Goal: Task Accomplishment & Management: Complete application form

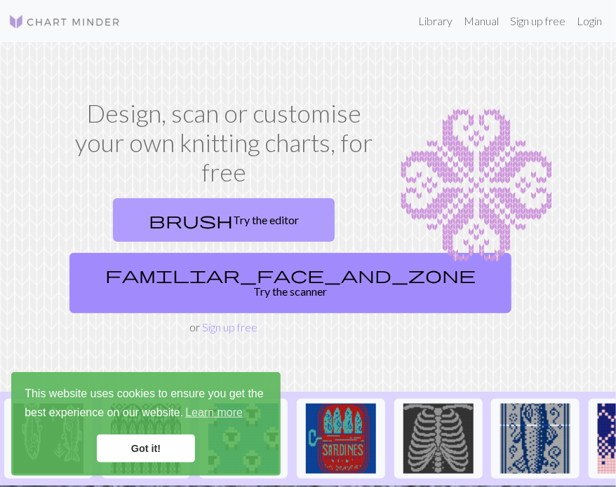
drag, startPoint x: 249, startPoint y: 231, endPoint x: 264, endPoint y: 222, distance: 17.0
click at [249, 231] on link "brush Try the editor" at bounding box center [224, 219] width 222 height 43
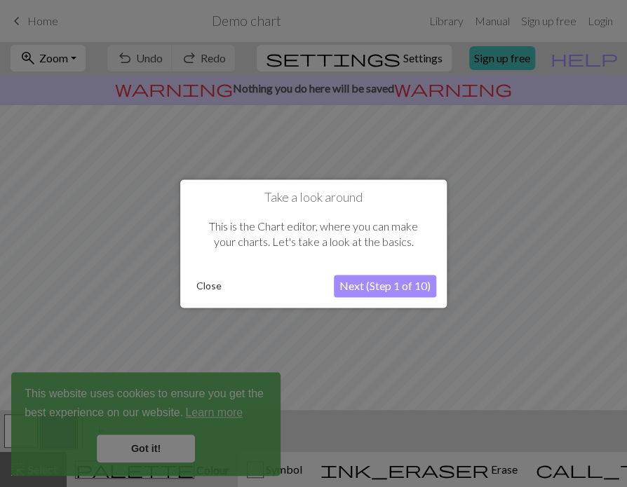
click at [206, 288] on button "Close" at bounding box center [209, 286] width 36 height 21
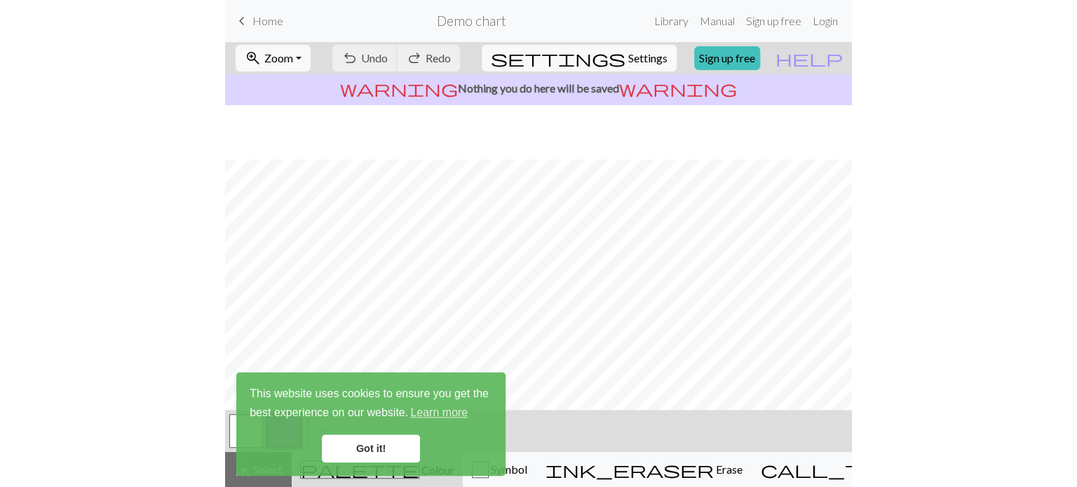
scroll to position [93, 0]
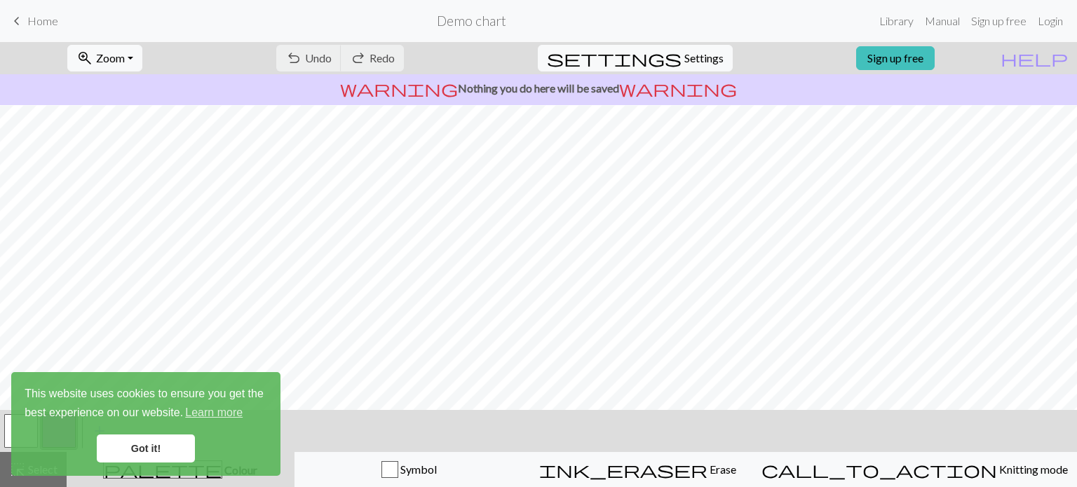
click at [367, 56] on div "undo Undo Undo redo Redo Redo" at bounding box center [340, 58] width 149 height 32
click at [369, 58] on div "undo Undo Undo redo Redo Redo" at bounding box center [340, 58] width 149 height 32
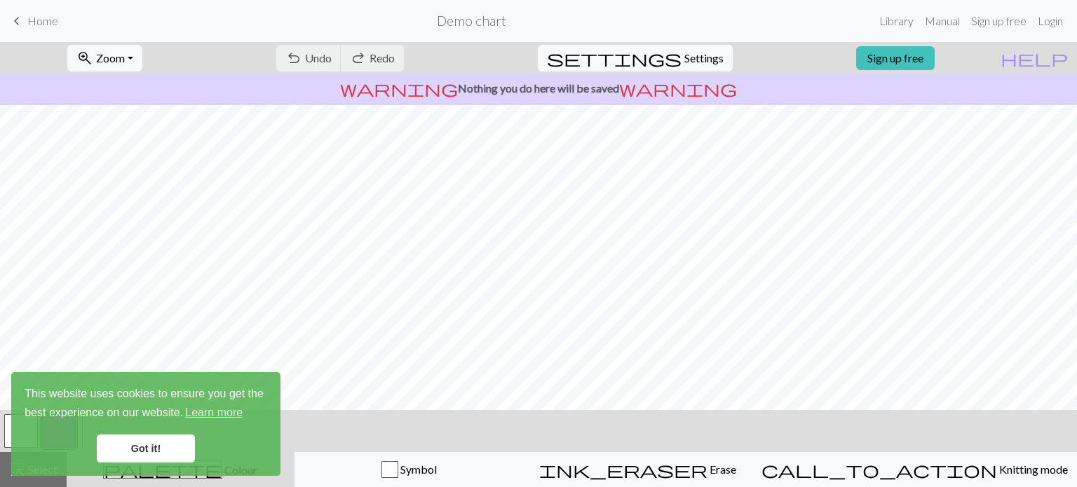
click at [369, 58] on div "undo Undo Undo redo Redo Redo" at bounding box center [340, 58] width 149 height 32
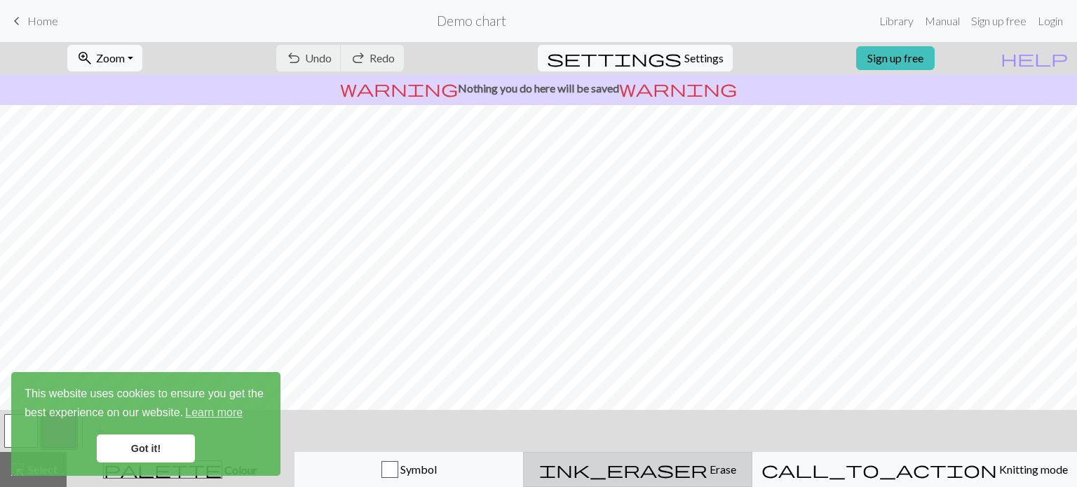
click at [615, 473] on span "Erase" at bounding box center [722, 469] width 29 height 13
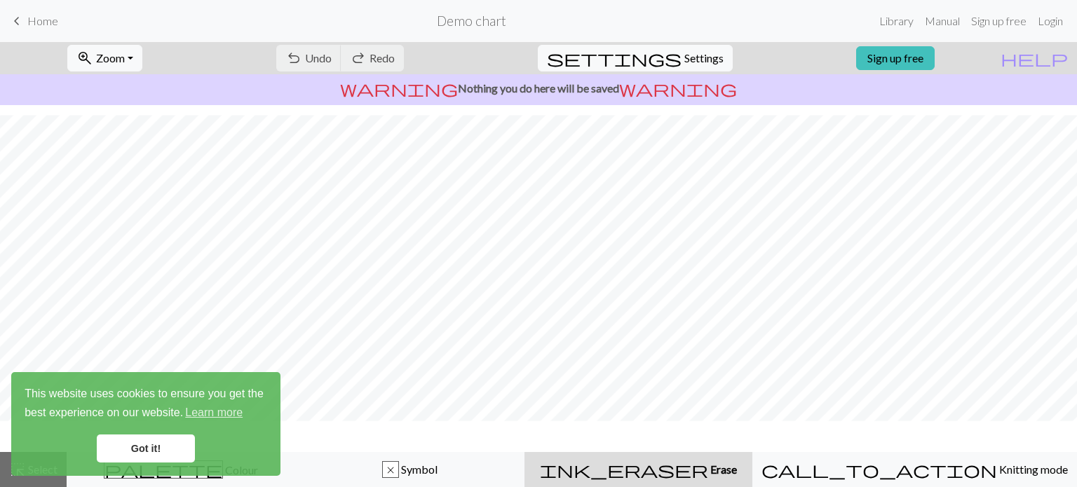
scroll to position [175, 0]
click at [173, 454] on link "Got it!" at bounding box center [146, 449] width 98 height 28
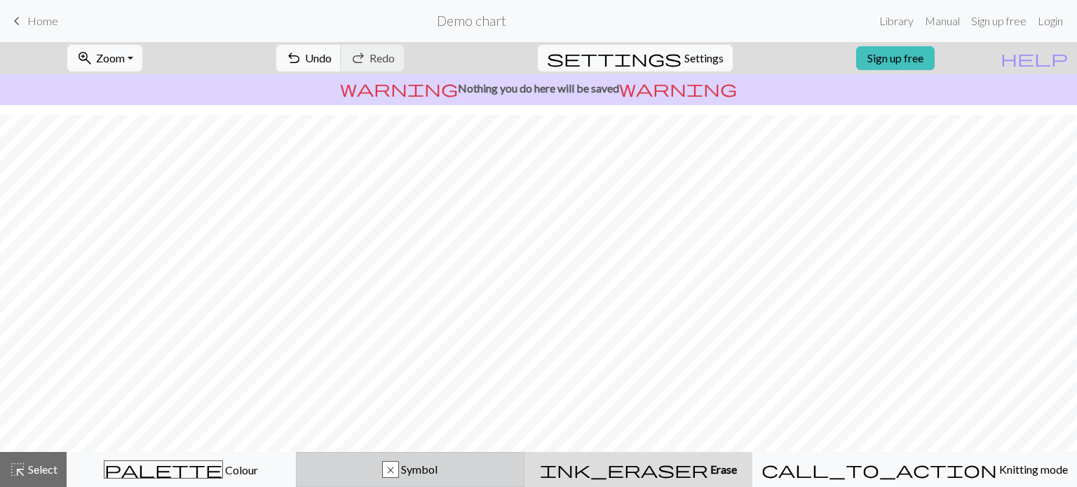
click at [438, 464] on span "Symbol" at bounding box center [418, 469] width 39 height 13
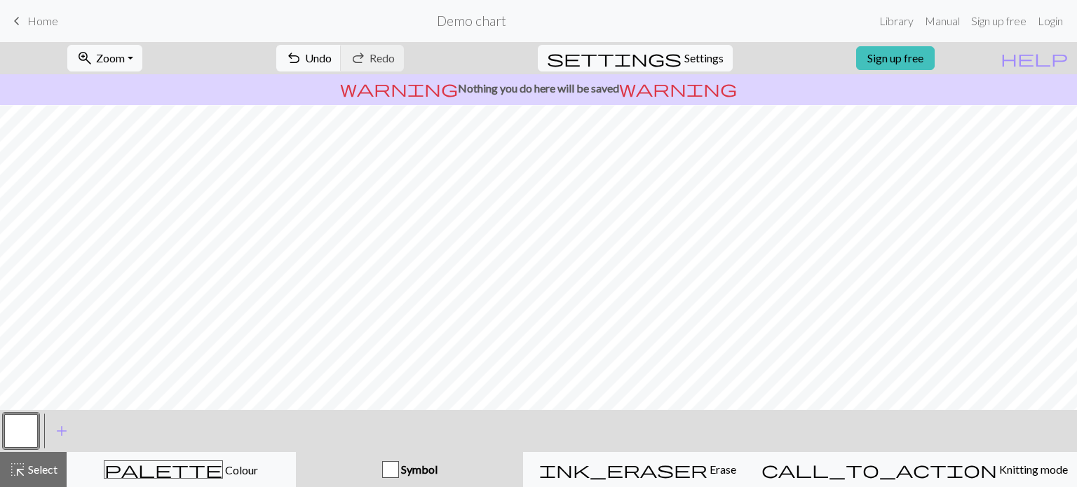
click at [399, 466] on div "button" at bounding box center [390, 469] width 17 height 17
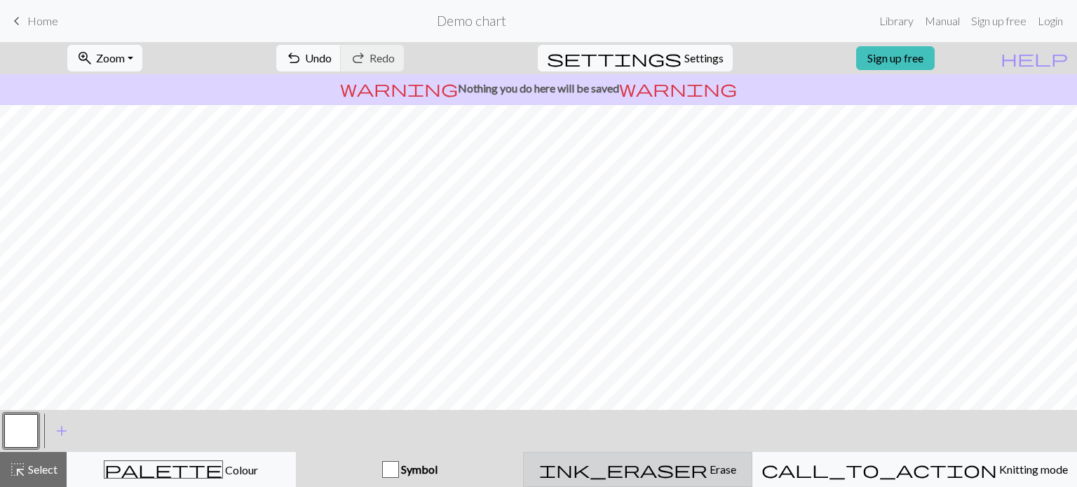
click at [615, 470] on div "ink_eraser Erase Erase" at bounding box center [637, 469] width 211 height 17
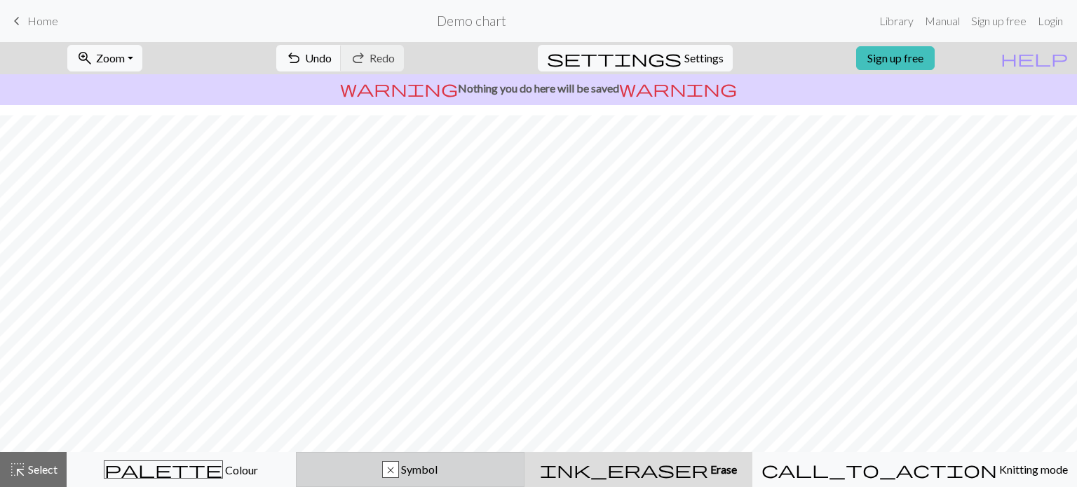
click at [495, 475] on div "x Symbol" at bounding box center [410, 469] width 211 height 17
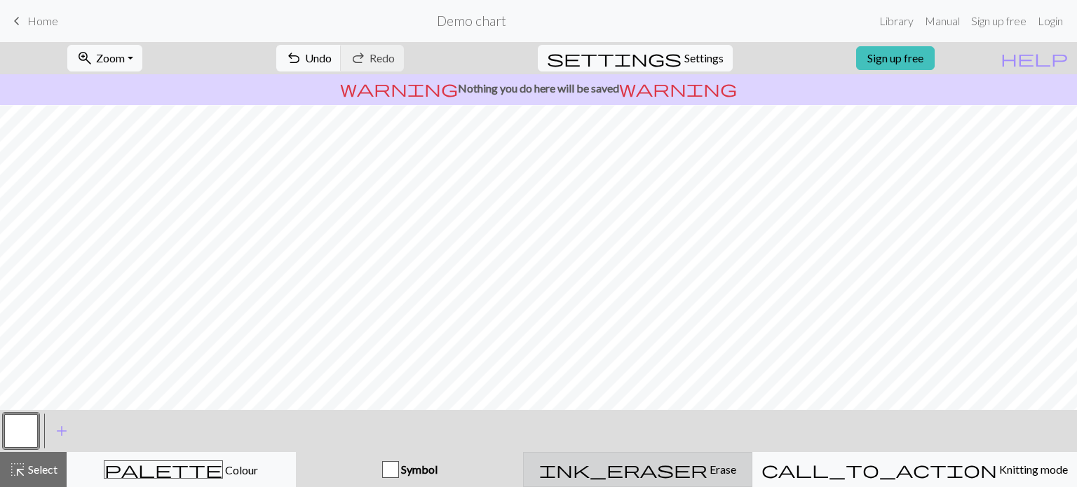
click at [615, 473] on div "ink_eraser Erase Erase" at bounding box center [637, 469] width 211 height 17
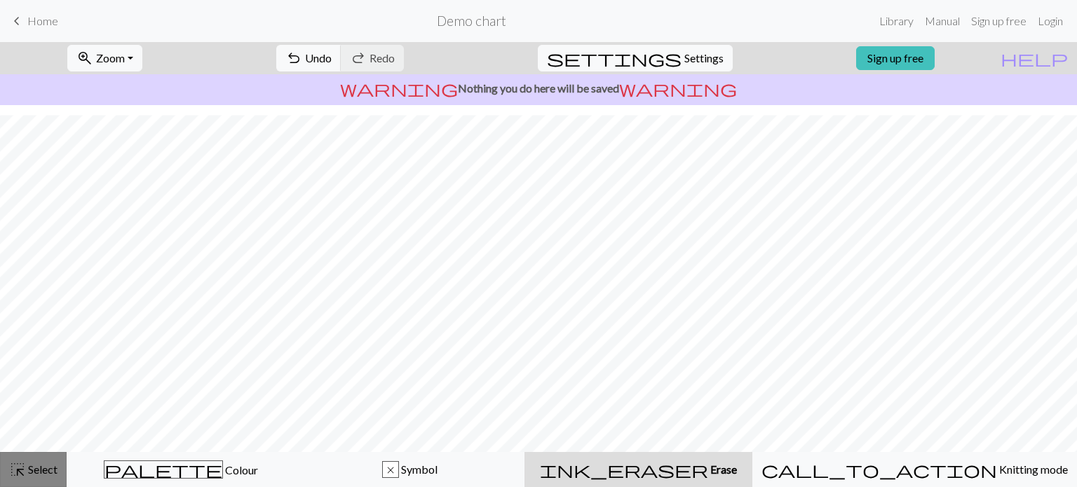
click at [46, 473] on span "Select" at bounding box center [42, 469] width 32 height 13
click at [615, 56] on span "settings" at bounding box center [614, 58] width 135 height 20
select select "aran"
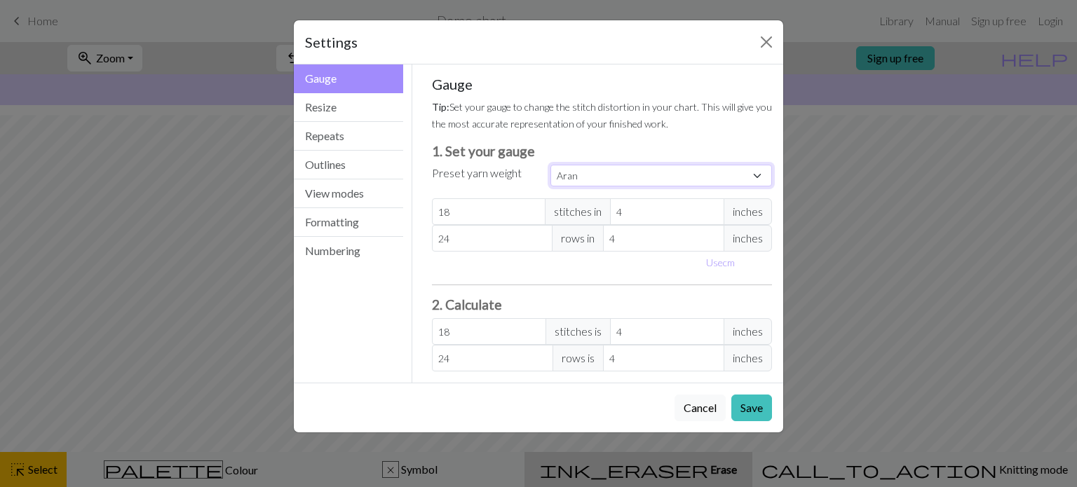
click at [615, 176] on select "Custom Square Lace Light Fingering Fingering Sport Double knit Worsted Aran Bul…" at bounding box center [662, 176] width 222 height 22
click at [615, 162] on div "Gauge Tip: Set your gauge to change the stitch distortion in your chart. This w…" at bounding box center [602, 224] width 341 height 296
click at [615, 52] on button "Close" at bounding box center [766, 42] width 22 height 22
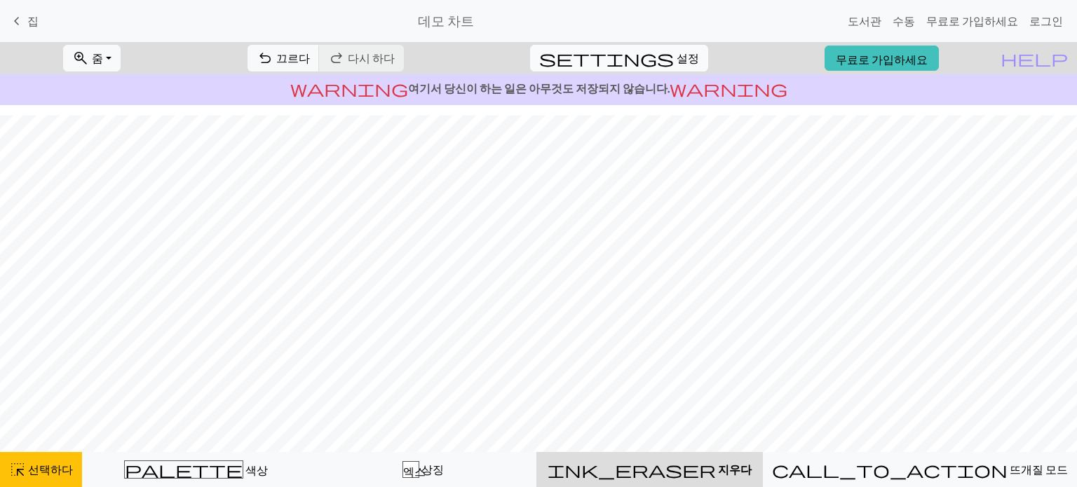
click at [615, 49] on span "settings" at bounding box center [606, 58] width 135 height 20
select select "aran"
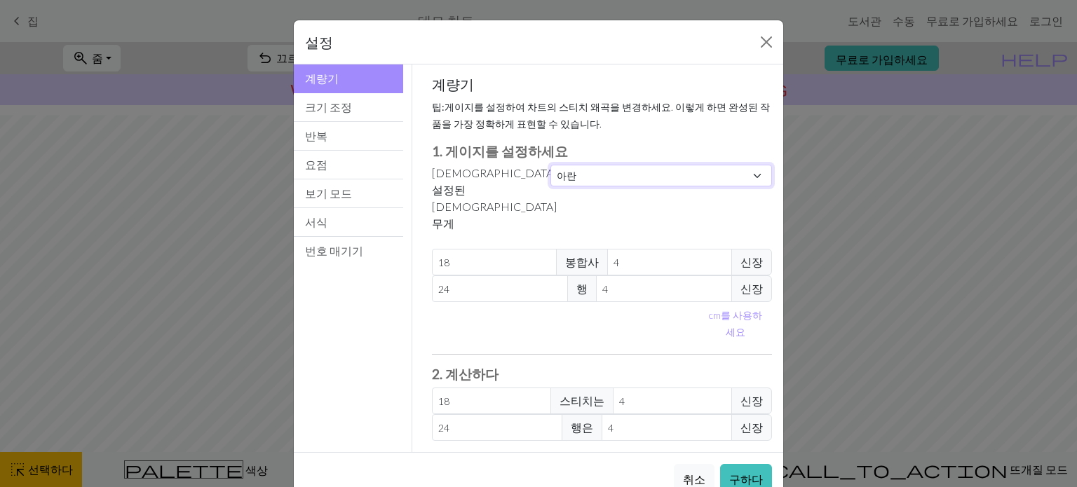
click at [613, 172] on select "관습 정사각형 레이스 가벼운 손가락질 운지법 스포츠 더블 니트 소모사 아란 부피가 큰 매우 부피가 크다" at bounding box center [662, 176] width 222 height 22
click at [506, 180] on label "사전 설정된 원사 무게" at bounding box center [494, 198] width 125 height 67
click at [607, 176] on select "관습 정사각형 레이스 가벼운 손가락질 운지법 스포츠 더블 니트 소모사 아란 부피가 큰 매우 부피가 크다" at bounding box center [662, 176] width 222 height 22
click at [615, 42] on button "닫다" at bounding box center [766, 42] width 22 height 22
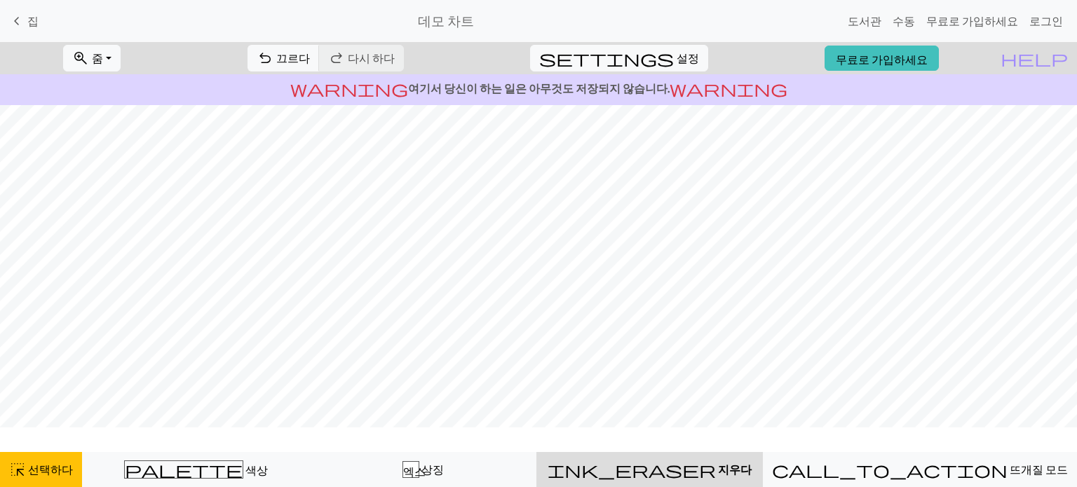
scroll to position [0, 0]
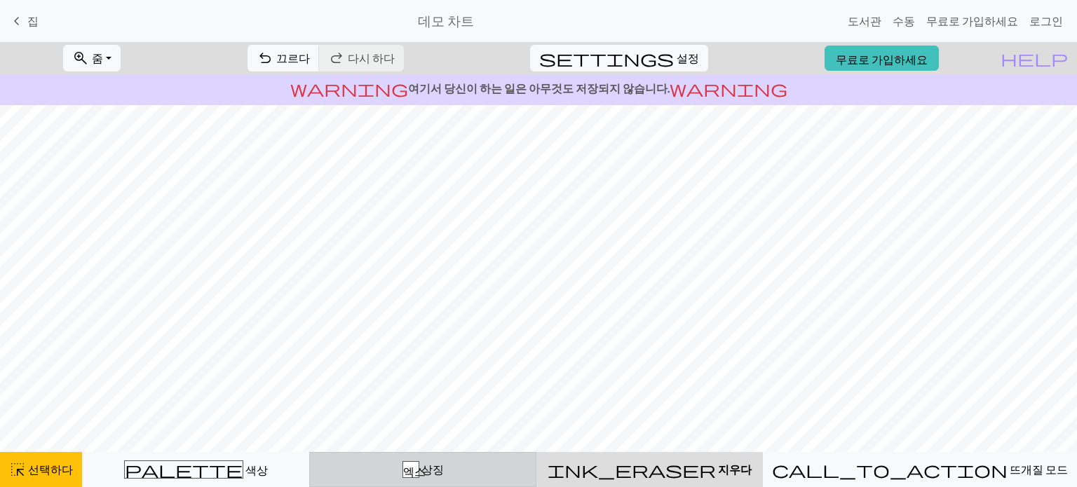
click at [444, 465] on font "상징" at bounding box center [432, 469] width 22 height 13
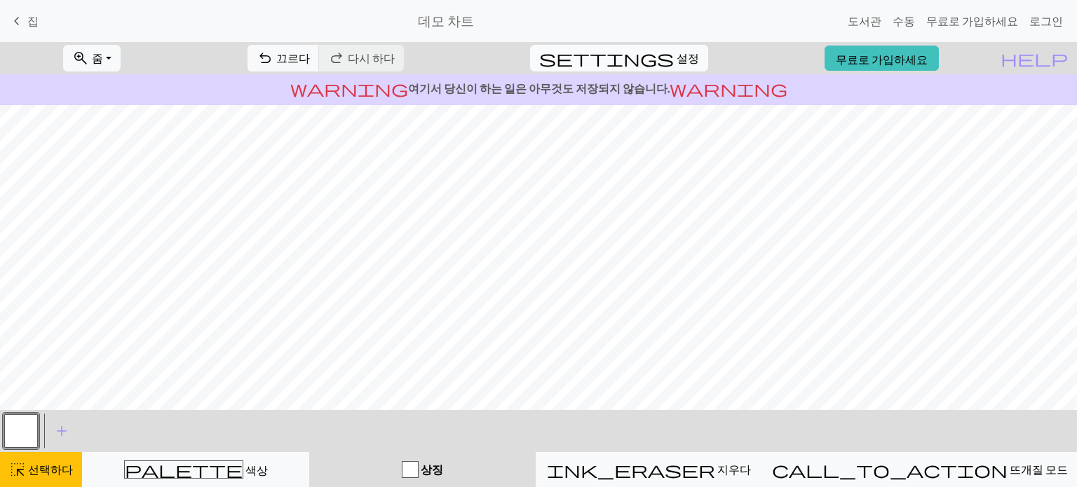
click at [615, 50] on span "설정" at bounding box center [688, 58] width 22 height 17
select select "aran"
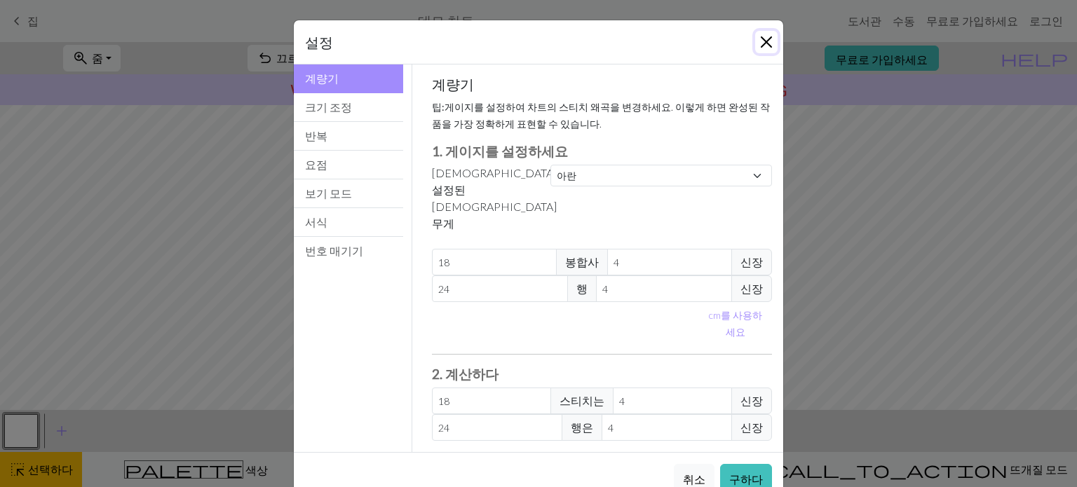
click at [615, 47] on button "닫다" at bounding box center [766, 42] width 22 height 22
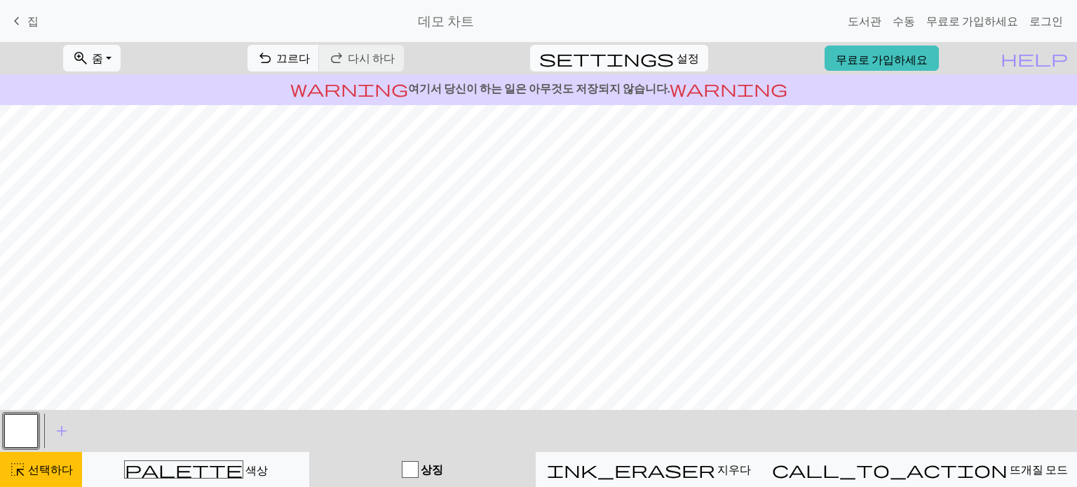
click at [615, 56] on button "settings 설정" at bounding box center [619, 58] width 178 height 27
select select "aran"
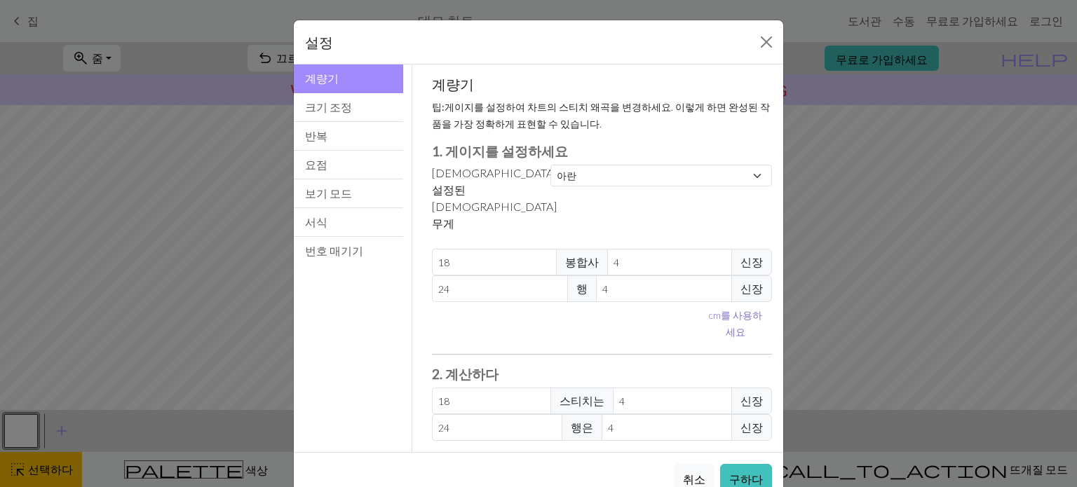
click at [615, 309] on font "를 사용하세요" at bounding box center [741, 323] width 41 height 29
type input "10.16"
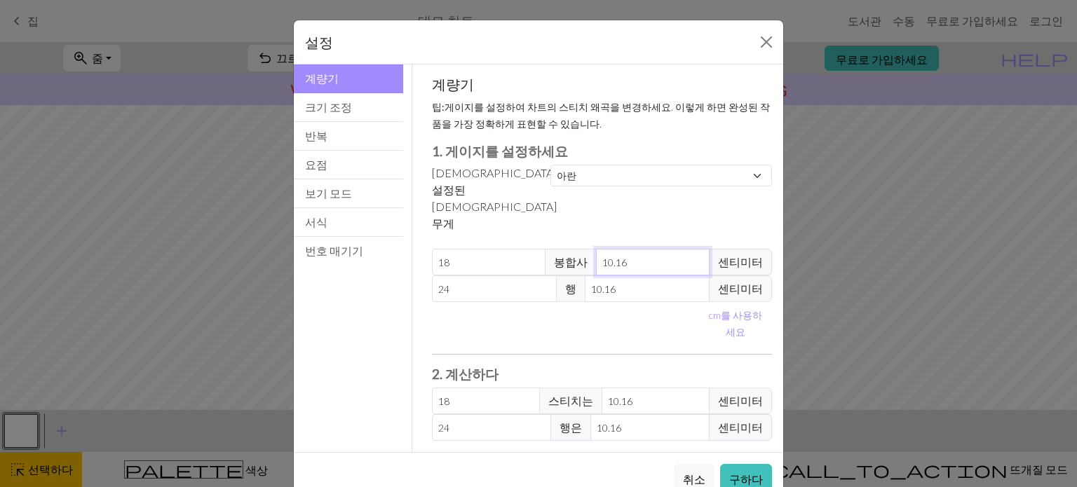
drag, startPoint x: 644, startPoint y: 210, endPoint x: 564, endPoint y: 213, distance: 80.7
click at [564, 249] on div "18 봉합사 10.16 센티미터" at bounding box center [602, 262] width 341 height 27
type input "5"
type input "36.58"
type input "56"
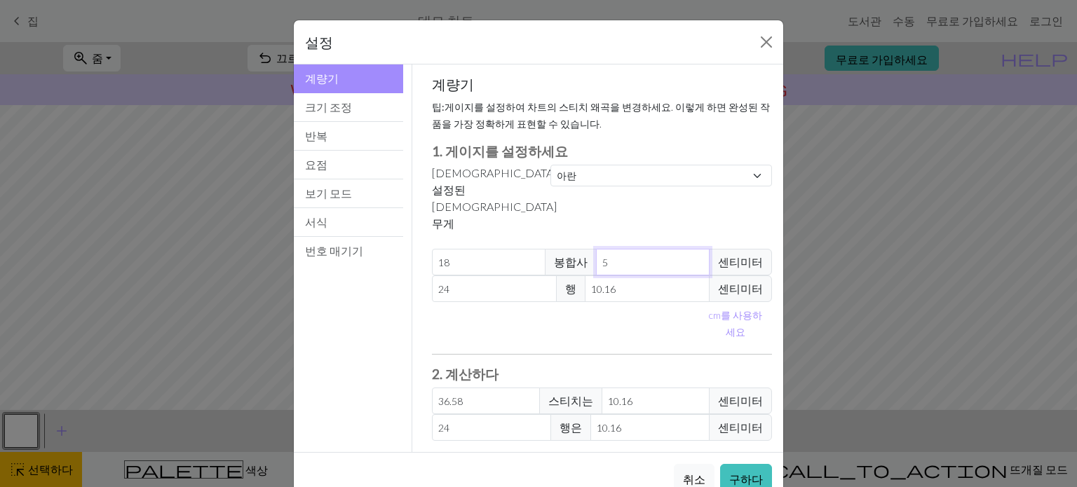
type input "3.27"
type input "56"
drag, startPoint x: 644, startPoint y: 242, endPoint x: 586, endPoint y: 243, distance: 57.5
click at [586, 276] on input "10.16" at bounding box center [647, 289] width 125 height 27
type input "2"
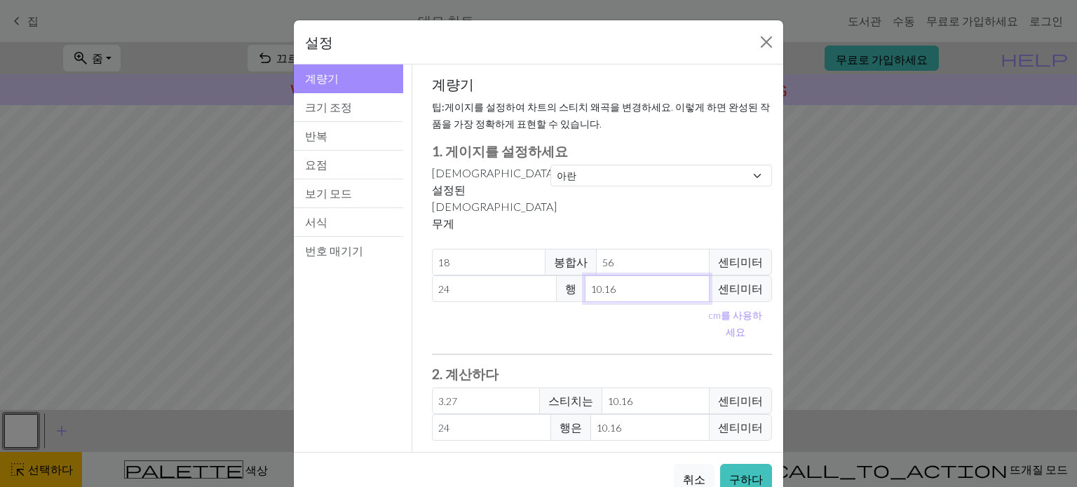
type input "121.92"
type input "27"
type input "9.03"
type input "27"
click at [615, 473] on font "구하다" at bounding box center [746, 479] width 34 height 13
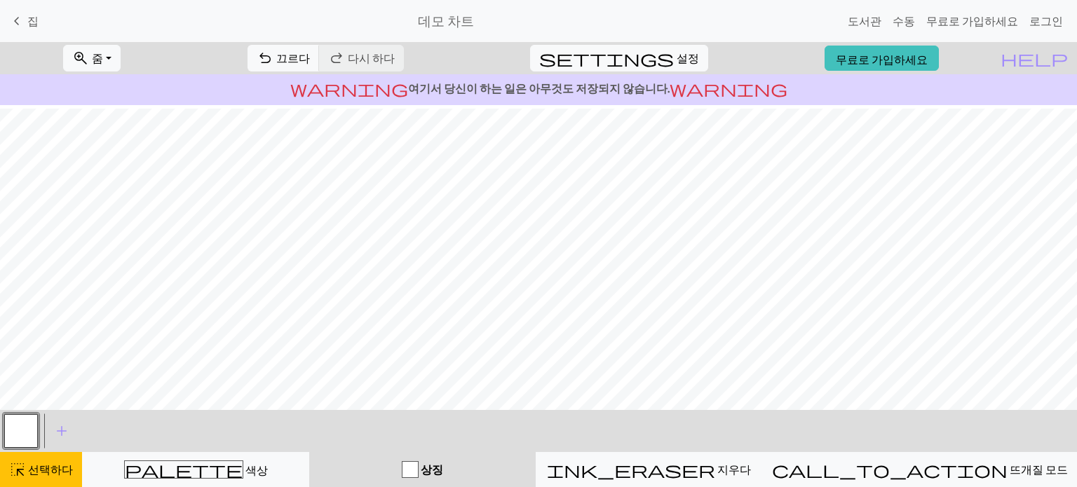
scroll to position [217, 0]
click at [615, 51] on font "설정" at bounding box center [688, 57] width 22 height 13
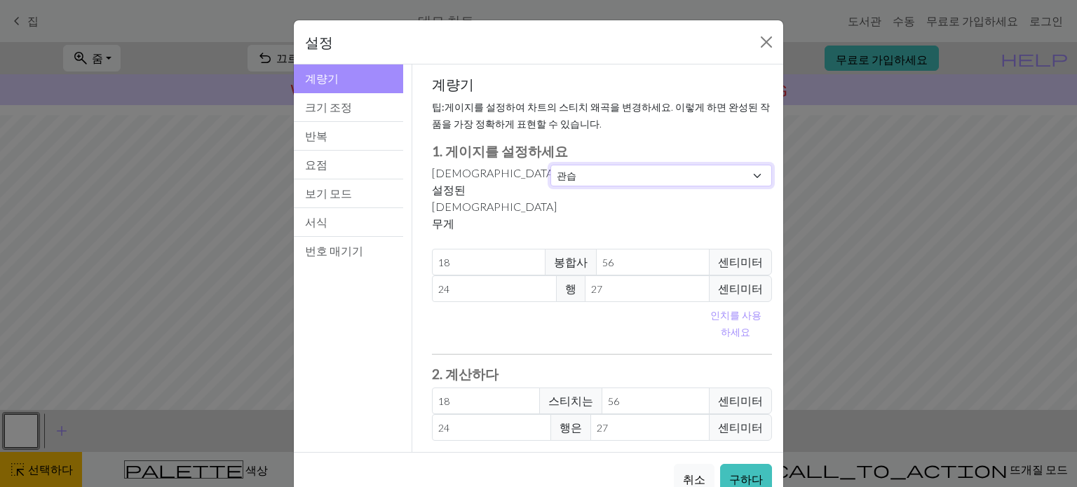
click at [615, 175] on select "관습 정사각형 레이스 가벼운 손가락질 운지법 스포츠 더블 니트 소모사 아란 부피가 큰 매우 부피가 크다" at bounding box center [662, 176] width 222 height 22
select select "square"
click at [551, 165] on select "관습 정사각형 레이스 가벼운 손가락질 운지법 스포츠 더블 니트 소모사 아란 부피가 큰 매우 부피가 크다" at bounding box center [662, 176] width 222 height 22
type input "32"
type input "10.16"
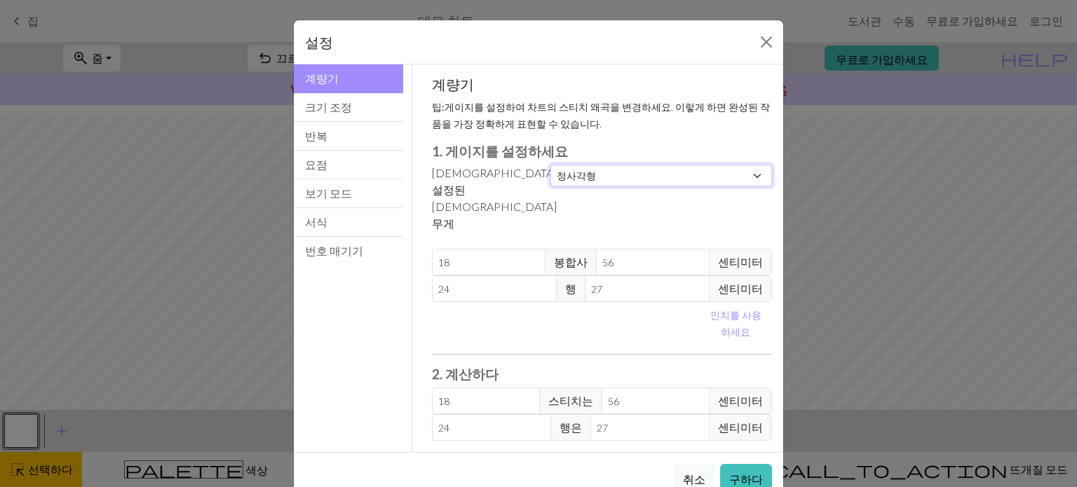
type input "32"
type input "10.16"
type input "176.38"
type input "85.04"
click at [615, 473] on font "구하다" at bounding box center [746, 479] width 34 height 13
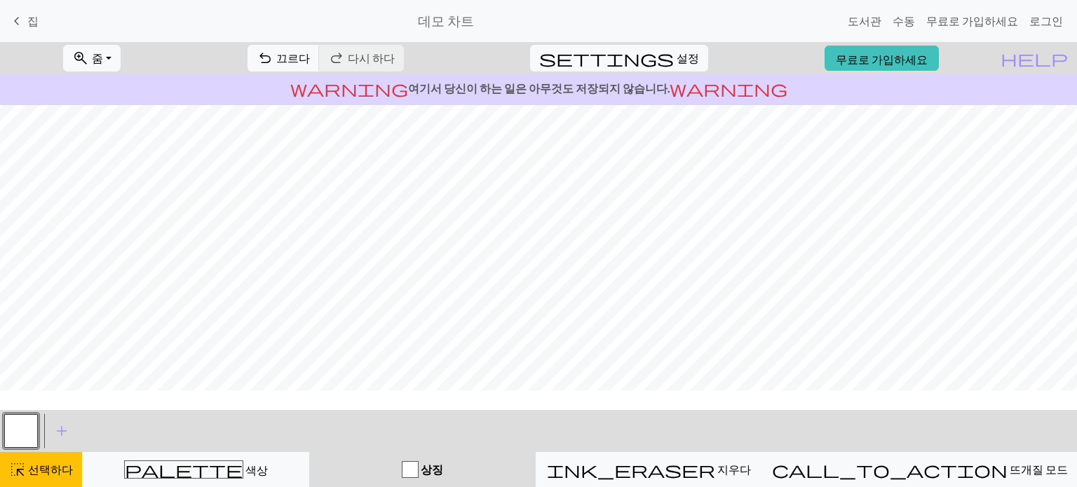
scroll to position [0, 0]
click at [615, 57] on div "settings 설정" at bounding box center [619, 58] width 199 height 32
click at [615, 58] on span "settings" at bounding box center [606, 58] width 135 height 20
select select "square"
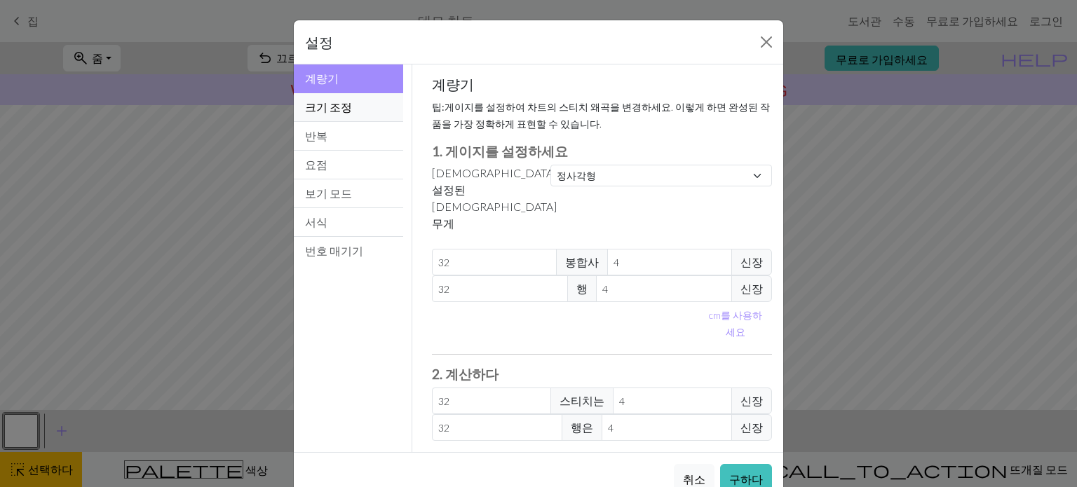
click at [379, 113] on button "크기 조정" at bounding box center [348, 107] width 109 height 29
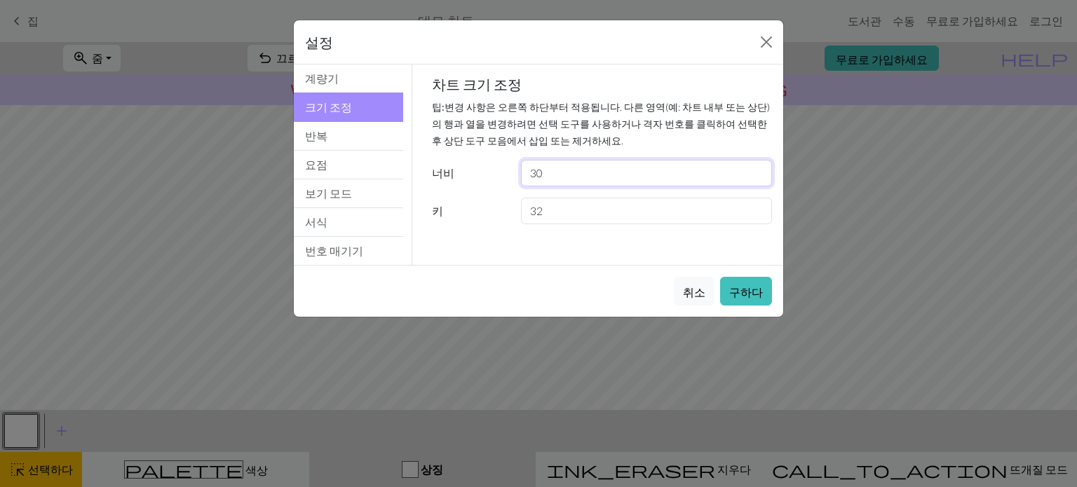
drag, startPoint x: 590, startPoint y: 176, endPoint x: 518, endPoint y: 175, distance: 72.2
click at [518, 175] on div "30" at bounding box center [647, 173] width 268 height 27
drag, startPoint x: 551, startPoint y: 212, endPoint x: 511, endPoint y: 218, distance: 41.1
click at [511, 218] on div "키 32" at bounding box center [603, 211] width 358 height 27
type input "27"
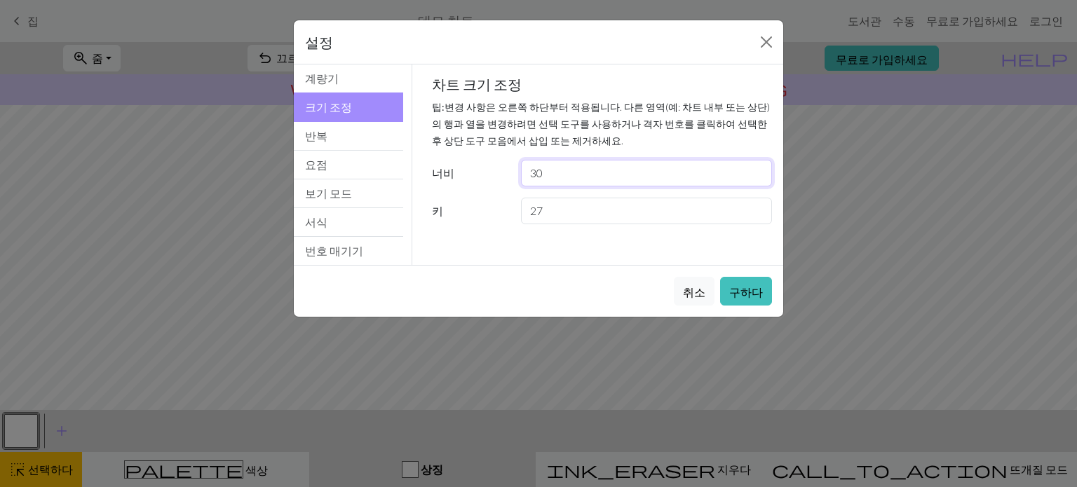
drag, startPoint x: 555, startPoint y: 175, endPoint x: 519, endPoint y: 179, distance: 36.7
click at [519, 179] on div "30" at bounding box center [647, 173] width 268 height 27
type input "56"
click at [615, 291] on button "구하다" at bounding box center [746, 291] width 52 height 29
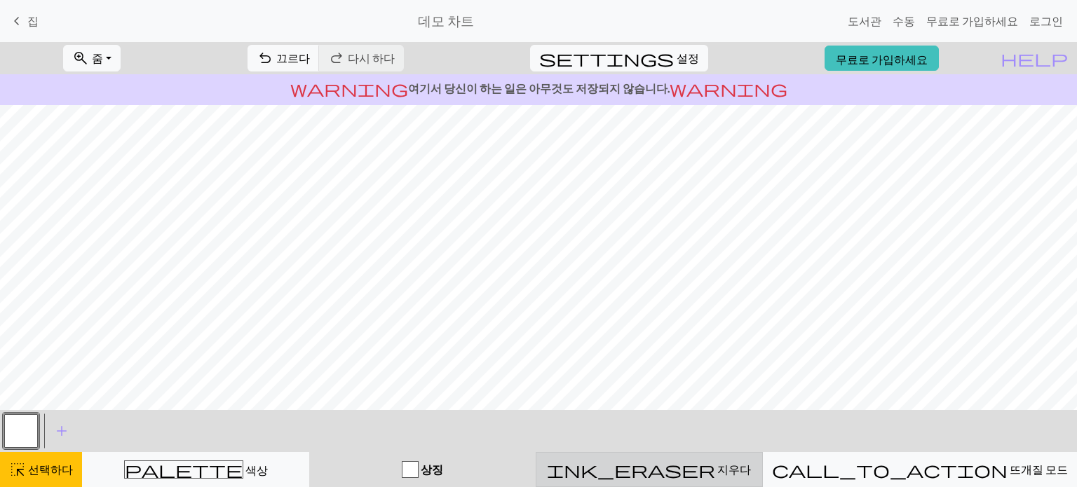
click at [615, 472] on font "지우다" at bounding box center [734, 469] width 34 height 13
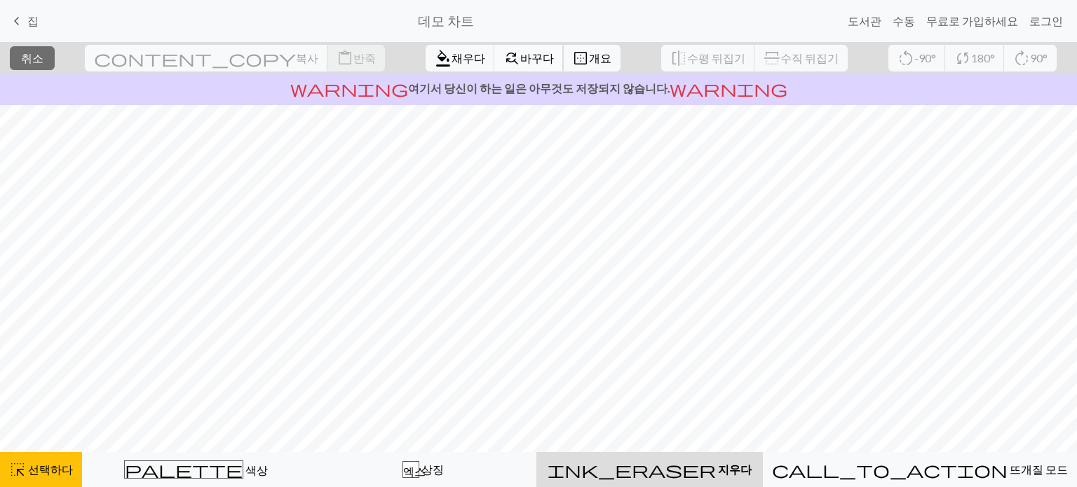
click at [520, 55] on font "바꾸다" at bounding box center [537, 57] width 34 height 13
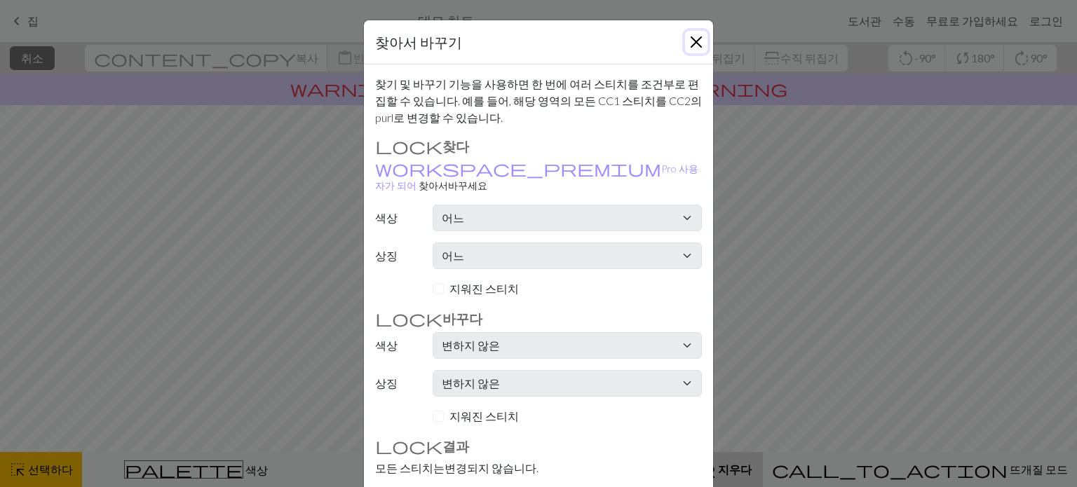
click at [615, 37] on button "닫다" at bounding box center [696, 42] width 22 height 22
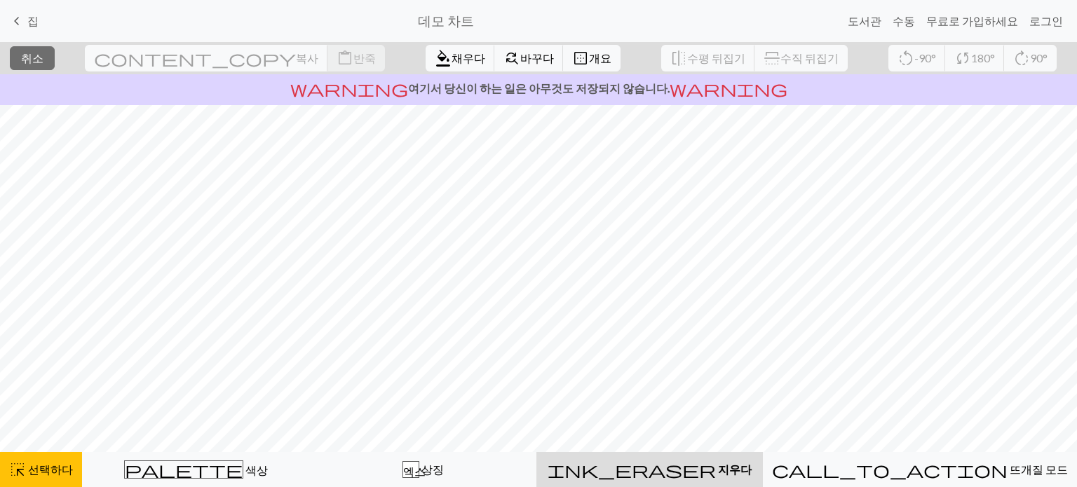
click at [615, 472] on span "ink_eraser" at bounding box center [632, 470] width 168 height 20
click at [615, 469] on span "지우다" at bounding box center [734, 469] width 36 height 13
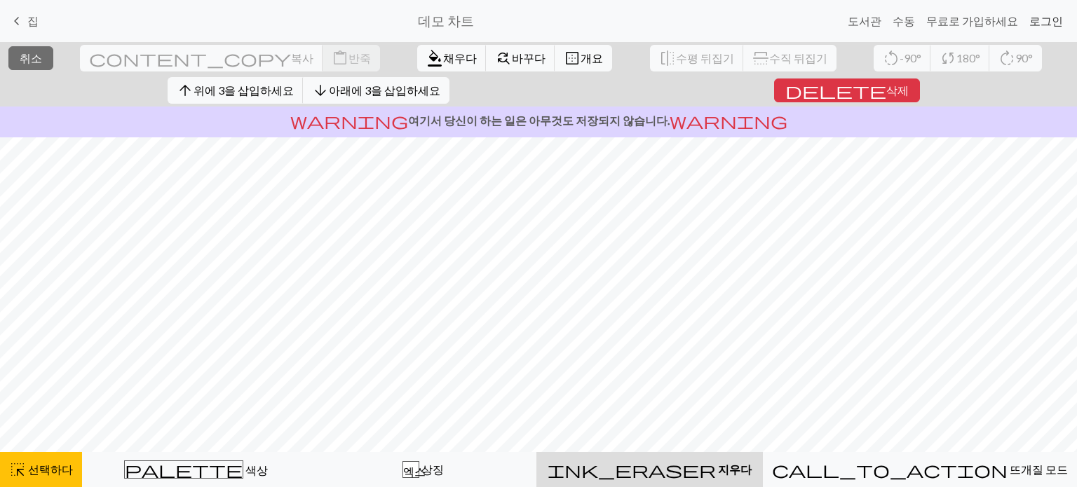
click at [615, 21] on font "로그인" at bounding box center [1046, 20] width 34 height 13
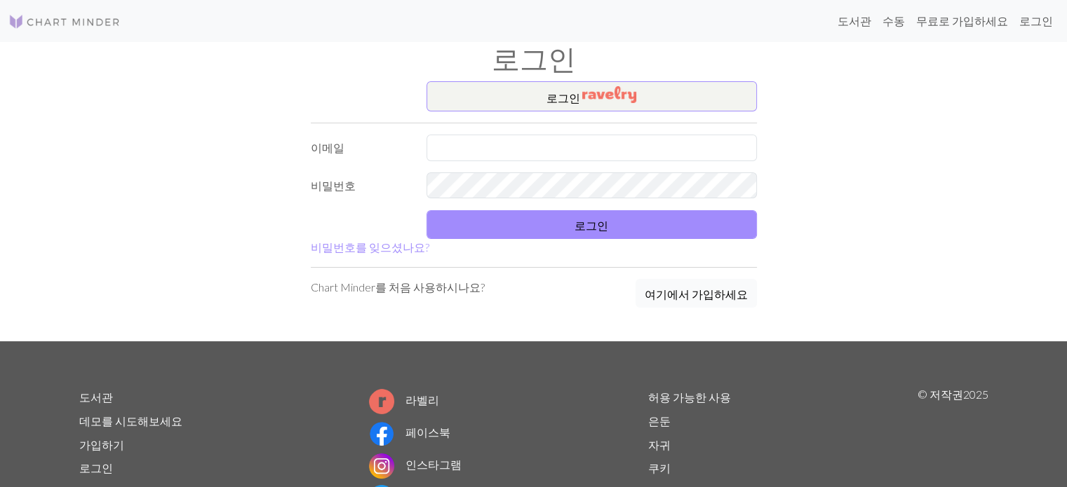
click at [615, 292] on font "여기에서 가입하세요" at bounding box center [695, 294] width 103 height 13
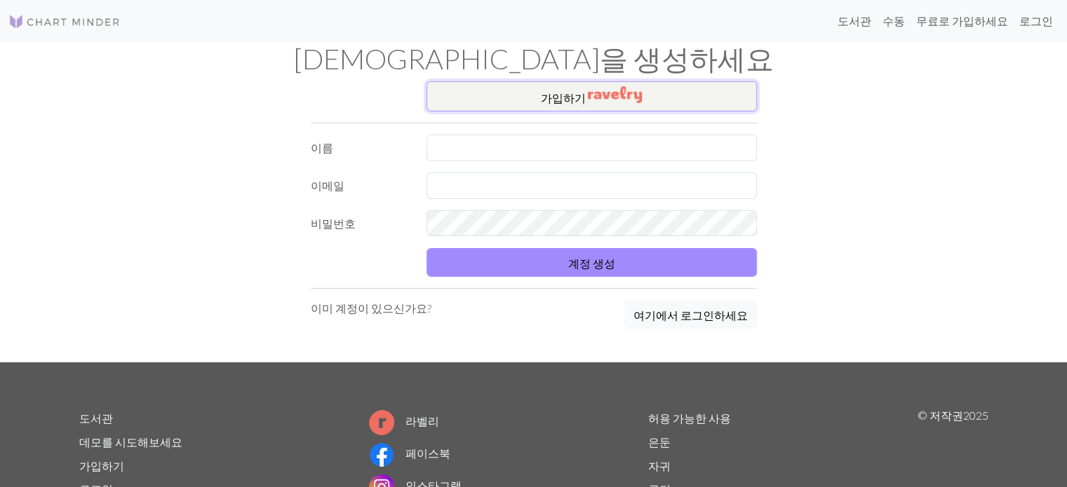
click at [615, 99] on img "button" at bounding box center [615, 94] width 54 height 17
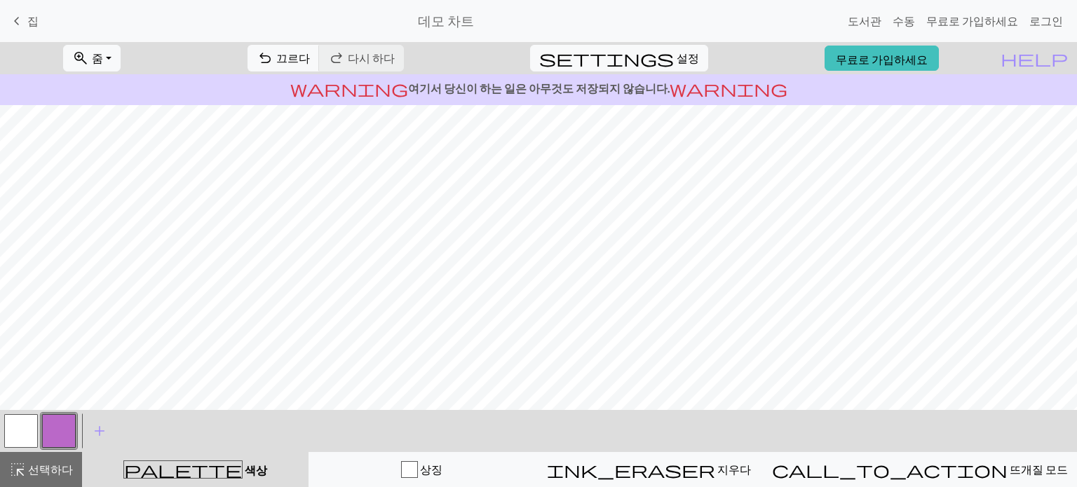
click at [28, 20] on font "집" at bounding box center [32, 20] width 11 height 13
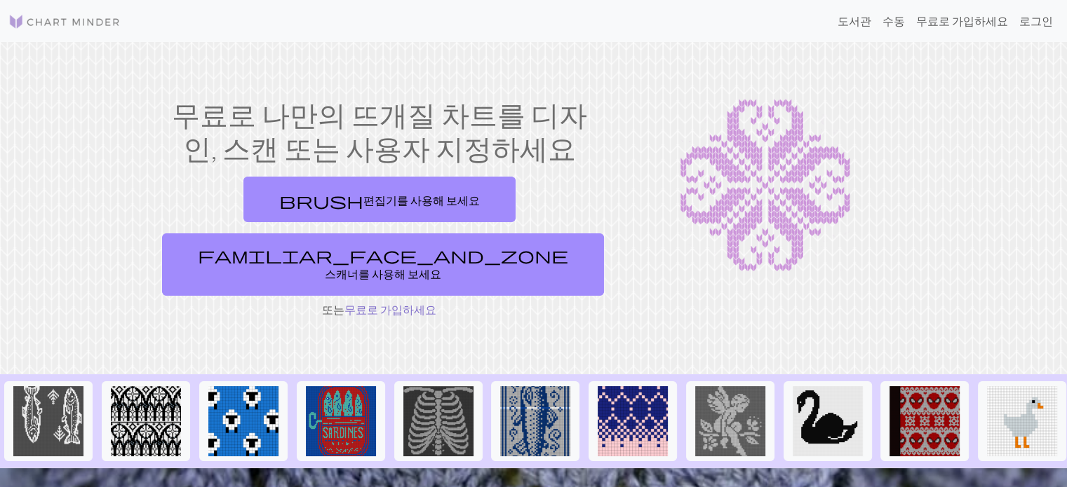
click at [384, 303] on font "무료로 가입하세요" at bounding box center [390, 309] width 92 height 13
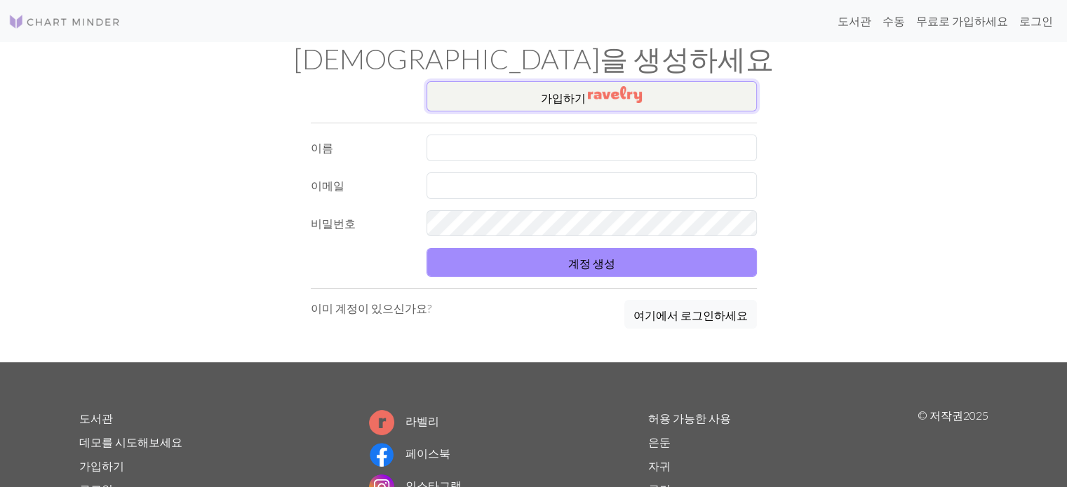
click at [608, 100] on img "button" at bounding box center [615, 94] width 54 height 17
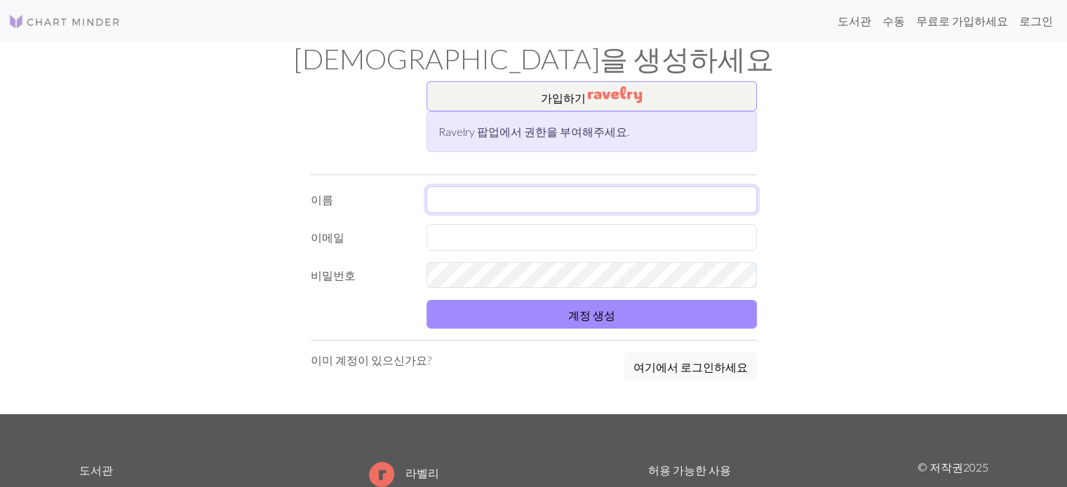
click at [512, 200] on input "text" at bounding box center [591, 200] width 330 height 27
click at [353, 150] on div "가입 하기 Ravelry 팝업에서 권한을 부여해주세요." at bounding box center [533, 122] width 463 height 82
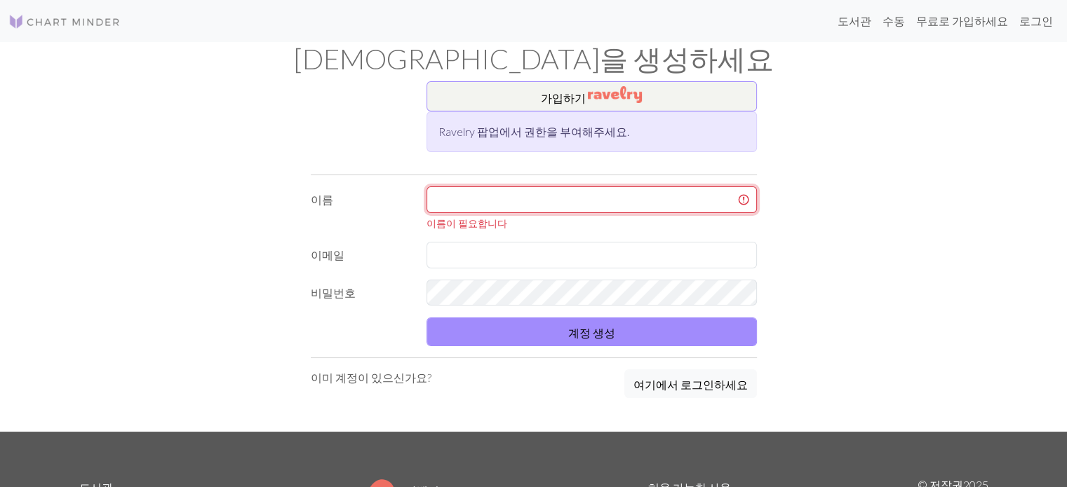
click at [526, 196] on input "text" at bounding box center [591, 200] width 330 height 27
click at [442, 198] on input "text" at bounding box center [591, 200] width 330 height 27
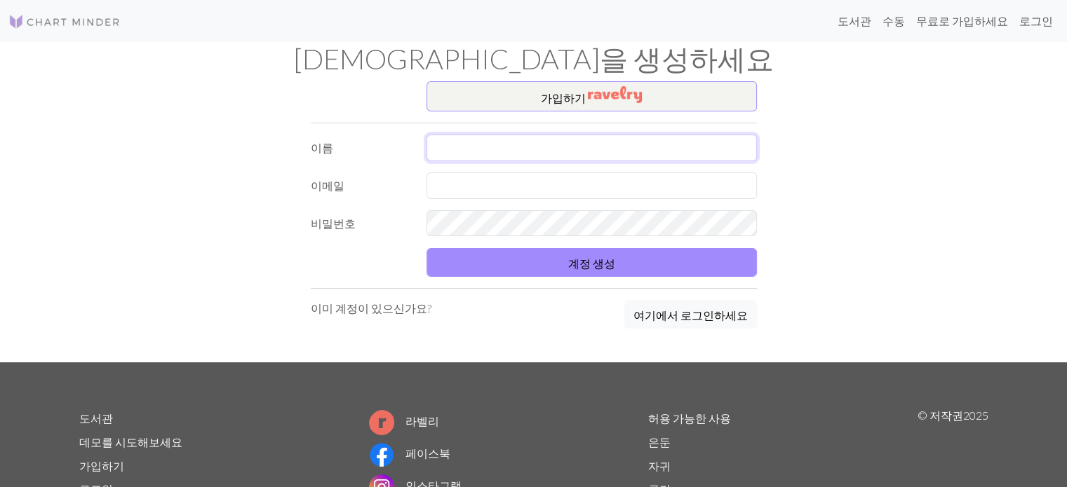
click at [600, 144] on input "text" at bounding box center [591, 148] width 330 height 27
click at [501, 182] on input "text" at bounding box center [591, 186] width 330 height 27
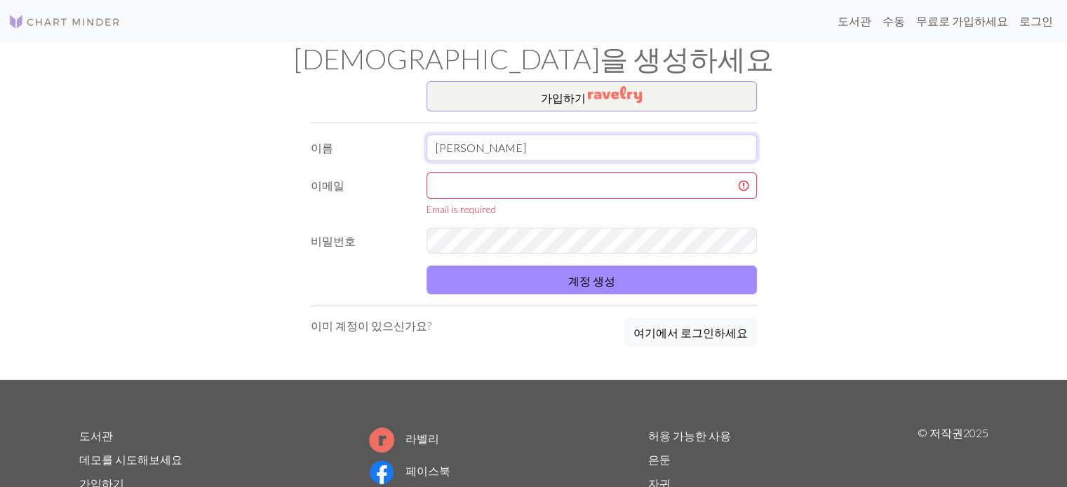
drag, startPoint x: 501, startPoint y: 144, endPoint x: 494, endPoint y: 144, distance: 7.7
click at [494, 144] on input "신영빈" at bounding box center [591, 148] width 330 height 27
drag, startPoint x: 494, startPoint y: 144, endPoint x: 414, endPoint y: 144, distance: 79.9
click at [414, 144] on div "이름 신영빈" at bounding box center [533, 148] width 463 height 27
type input "4557bin"
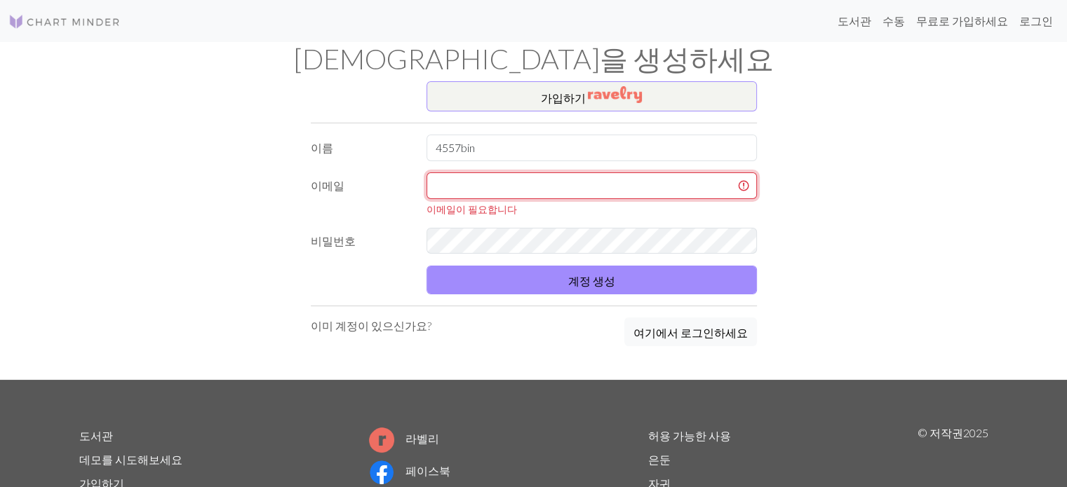
click at [482, 180] on input "text" at bounding box center [591, 186] width 330 height 27
type input "4557bin@naver.com"
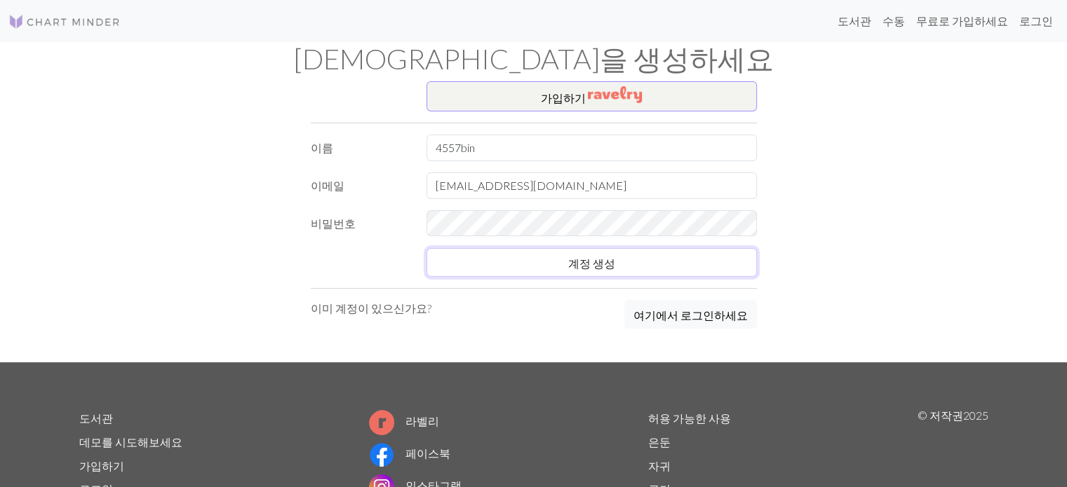
click at [452, 259] on form "이름 4557bin 이메일 4557bin@naver.com 비밀번호 계정 생성" at bounding box center [534, 206] width 446 height 142
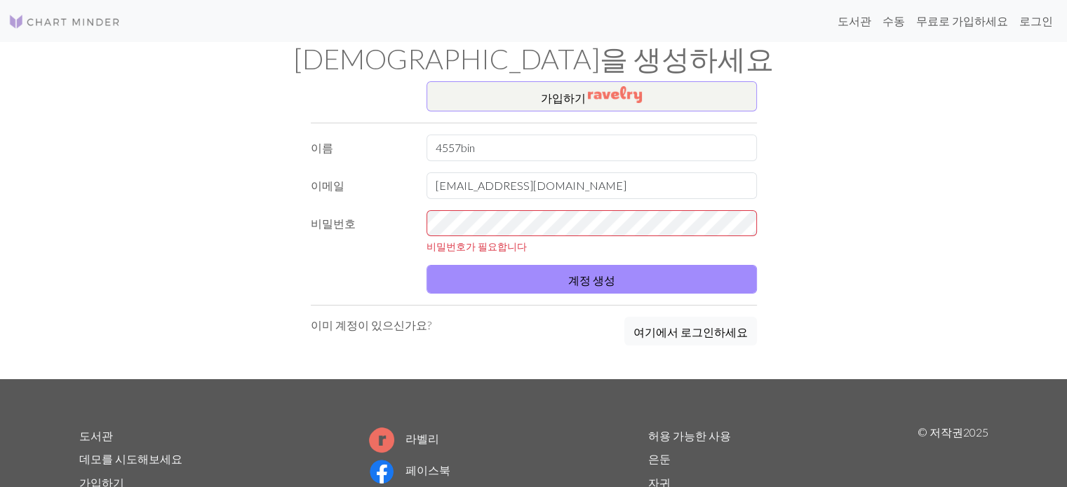
drag, startPoint x: 591, startPoint y: 236, endPoint x: 415, endPoint y: 240, distance: 176.1
click at [415, 240] on label "비밀번호" at bounding box center [360, 232] width 116 height 44
click at [397, 323] on font "이미 계정이 있으신가요?" at bounding box center [371, 324] width 121 height 13
click at [673, 335] on font "여기에서 로그인하세요" at bounding box center [690, 331] width 114 height 13
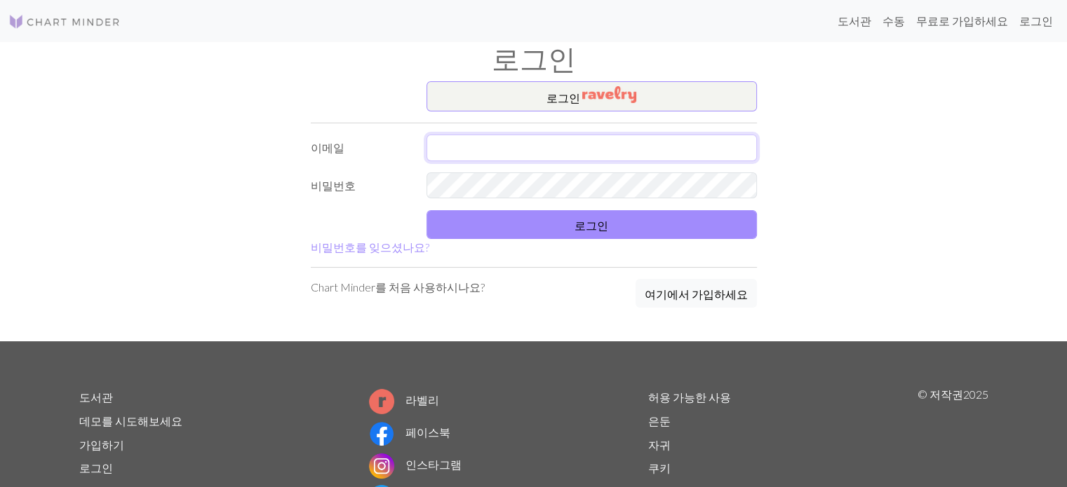
click at [525, 151] on input "text" at bounding box center [591, 148] width 330 height 27
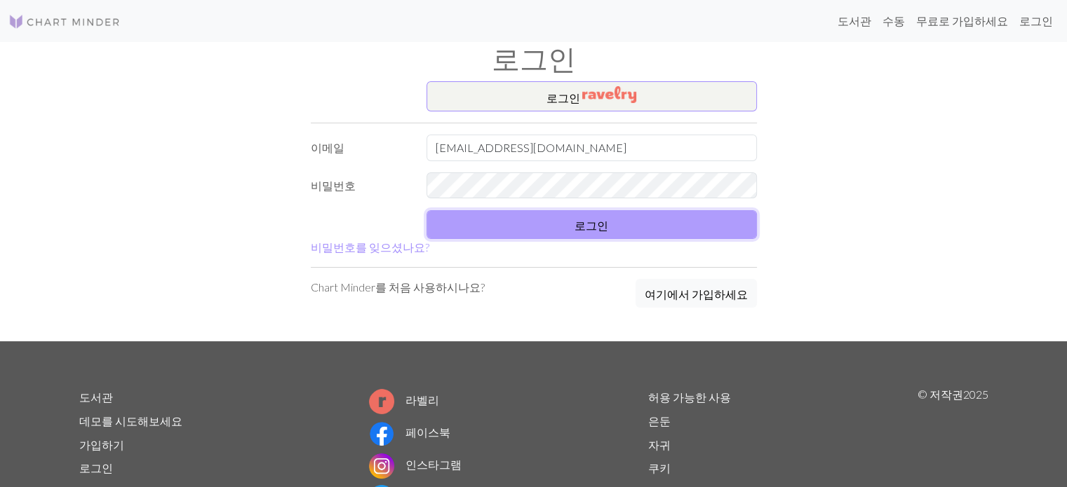
click at [598, 234] on button "로그인" at bounding box center [591, 224] width 330 height 29
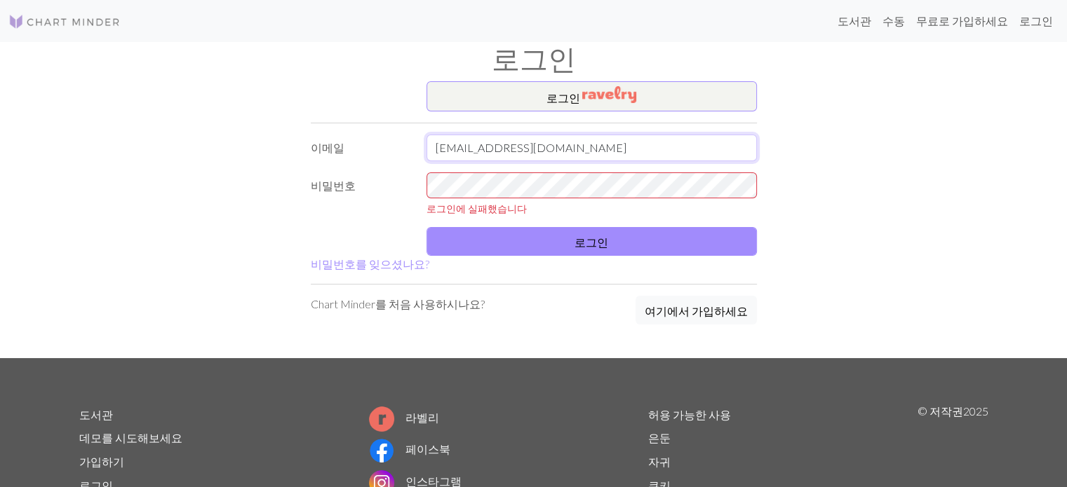
click at [560, 140] on input "[EMAIL_ADDRESS][DOMAIN_NAME]" at bounding box center [591, 148] width 330 height 27
drag, startPoint x: 560, startPoint y: 145, endPoint x: 475, endPoint y: 149, distance: 85.0
click at [475, 149] on input "[EMAIL_ADDRESS][DOMAIN_NAME]" at bounding box center [591, 148] width 330 height 27
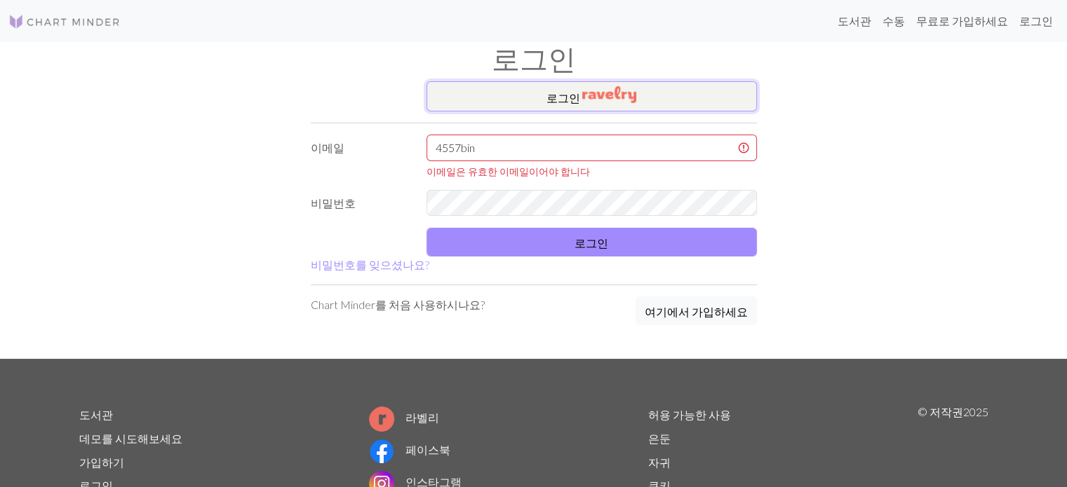
click at [576, 95] on font "로그인" at bounding box center [563, 97] width 34 height 13
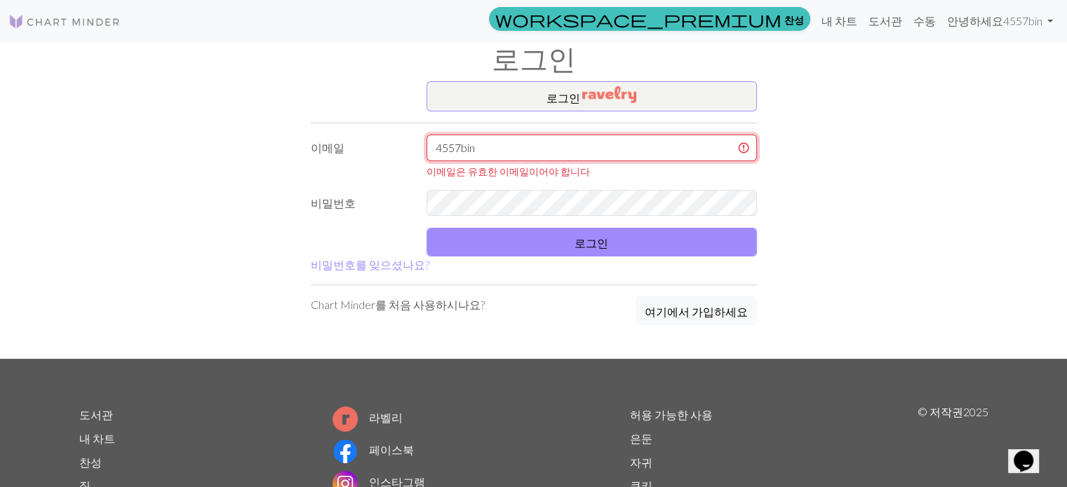
click at [578, 141] on input "4557bin" at bounding box center [591, 148] width 330 height 27
type input "[EMAIL_ADDRESS][DOMAIN_NAME]"
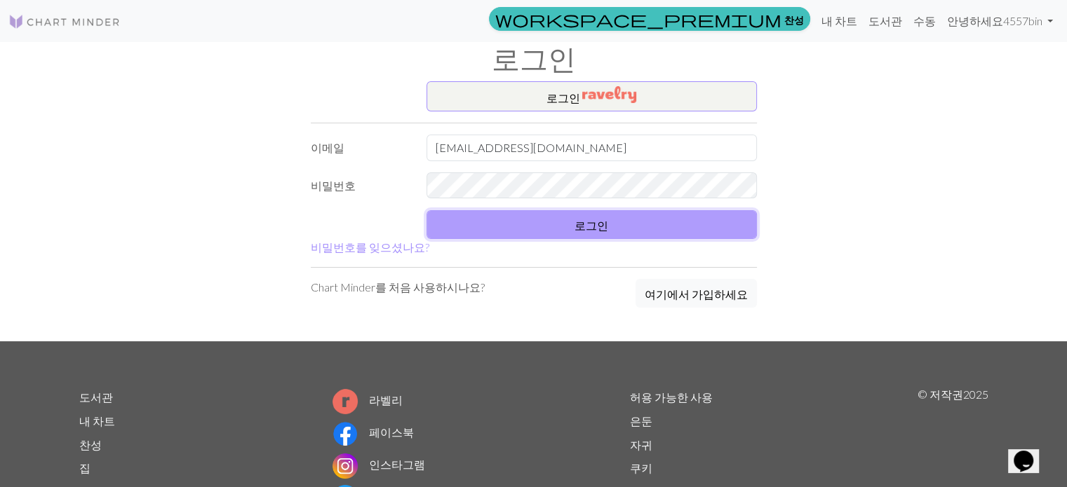
click at [586, 224] on font "로그인" at bounding box center [591, 225] width 34 height 13
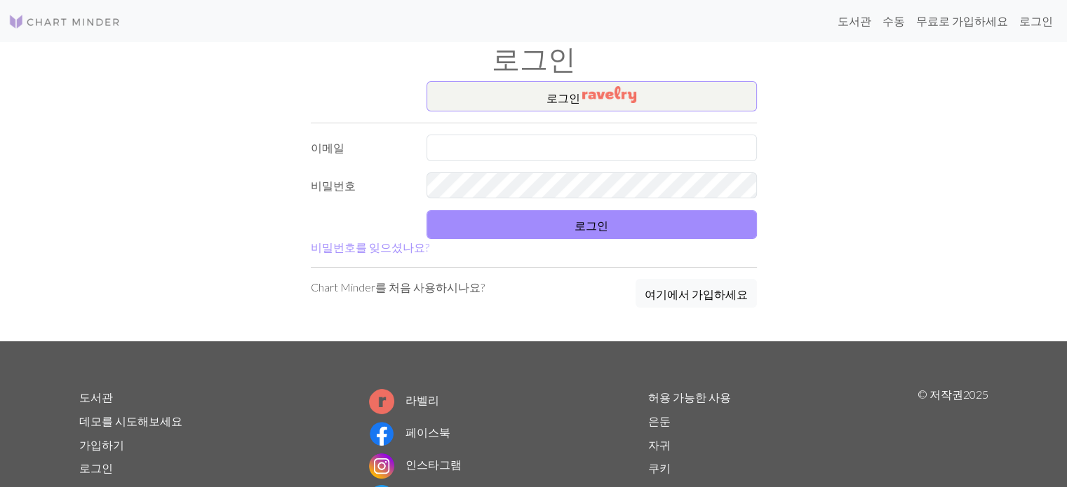
drag, startPoint x: 0, startPoint y: 0, endPoint x: 83, endPoint y: 17, distance: 85.1
click at [83, 17] on img at bounding box center [64, 21] width 112 height 17
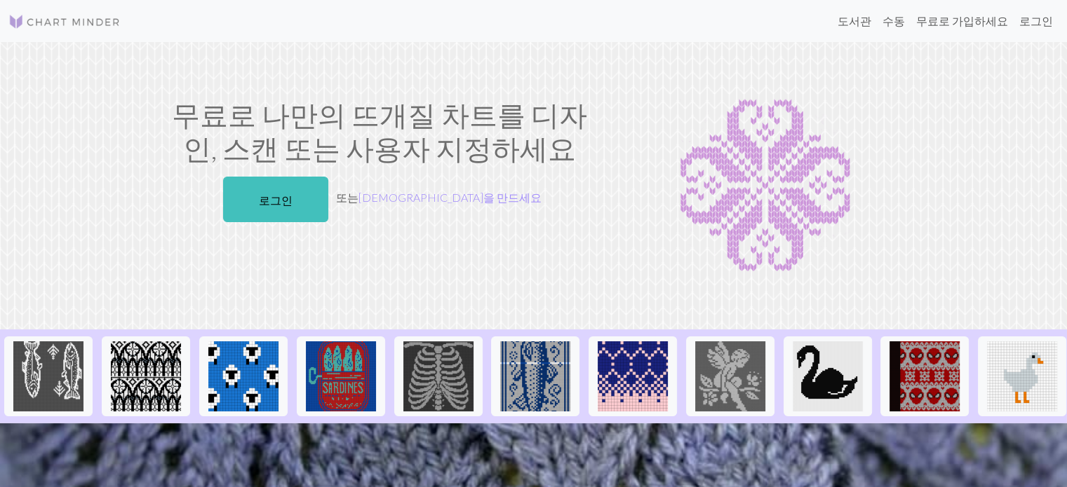
click at [64, 16] on img at bounding box center [64, 21] width 112 height 17
click at [896, 21] on font "수동" at bounding box center [893, 20] width 22 height 13
click at [292, 194] on font "로그인" at bounding box center [276, 200] width 34 height 13
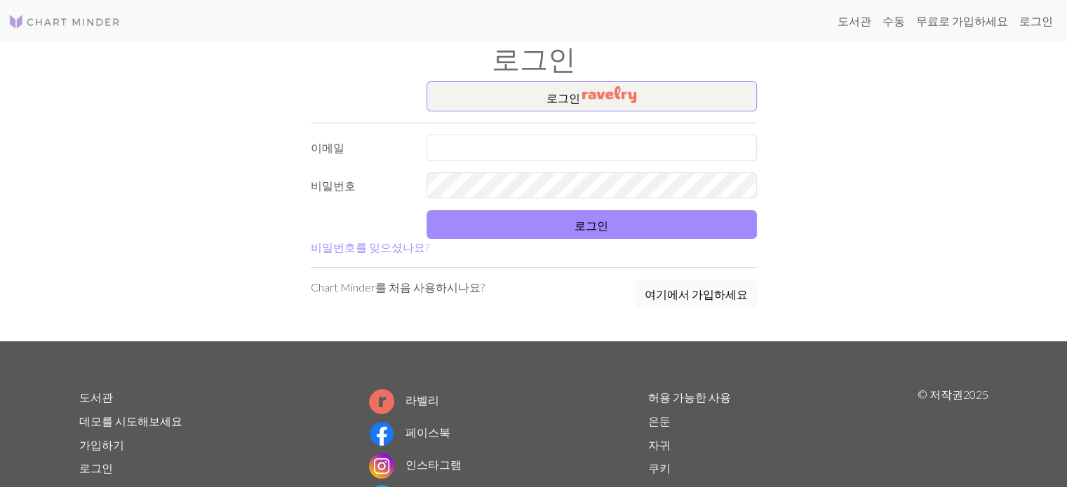
click at [685, 298] on font "여기에서 가입하세요" at bounding box center [695, 294] width 103 height 13
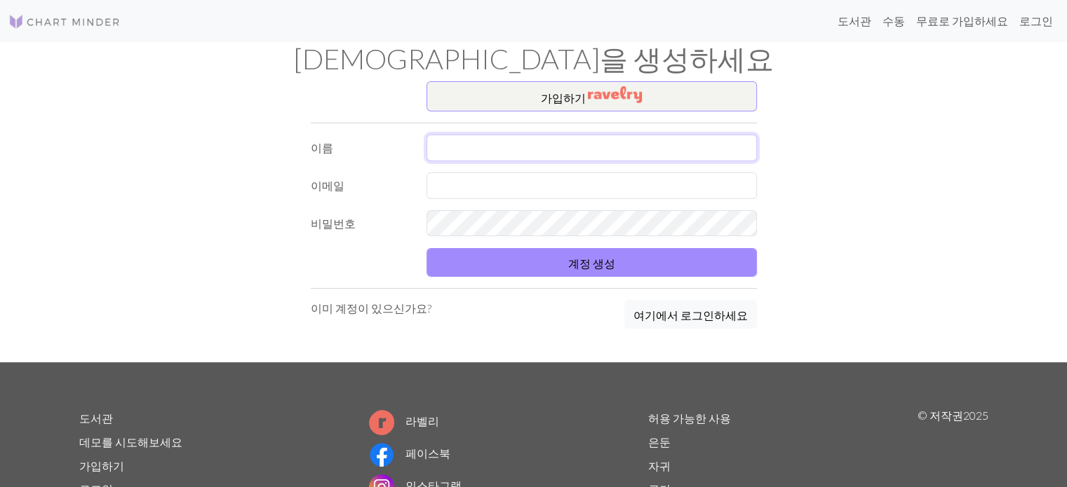
click at [501, 149] on input "text" at bounding box center [591, 148] width 330 height 27
type input "[PERSON_NAME]"
click at [505, 185] on input "text" at bounding box center [591, 186] width 330 height 27
type input "[EMAIL_ADDRESS][DOMAIN_NAME]"
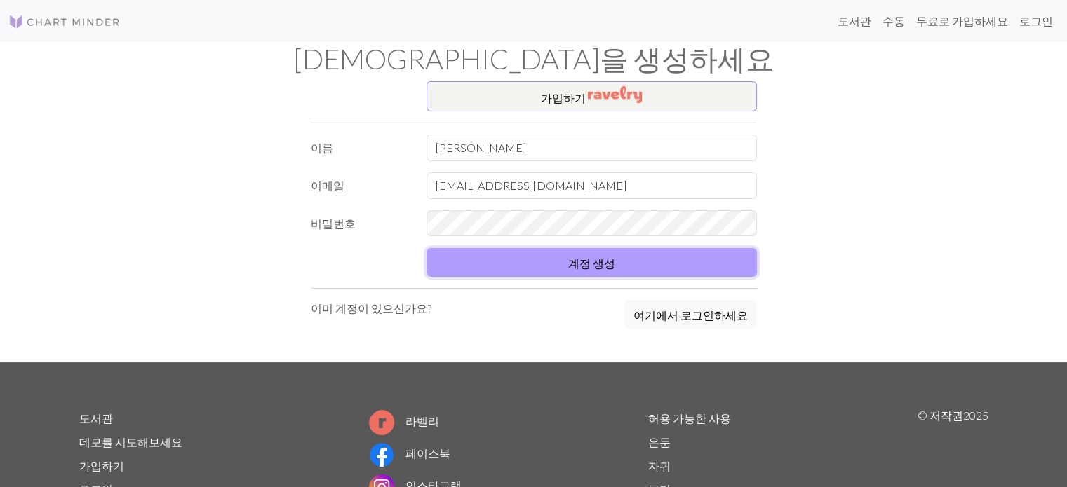
click at [635, 262] on button "계정 생성" at bounding box center [591, 262] width 330 height 29
click at [592, 262] on font "계정 생성" at bounding box center [591, 263] width 47 height 13
click at [590, 262] on font "계정 생성" at bounding box center [591, 263] width 47 height 13
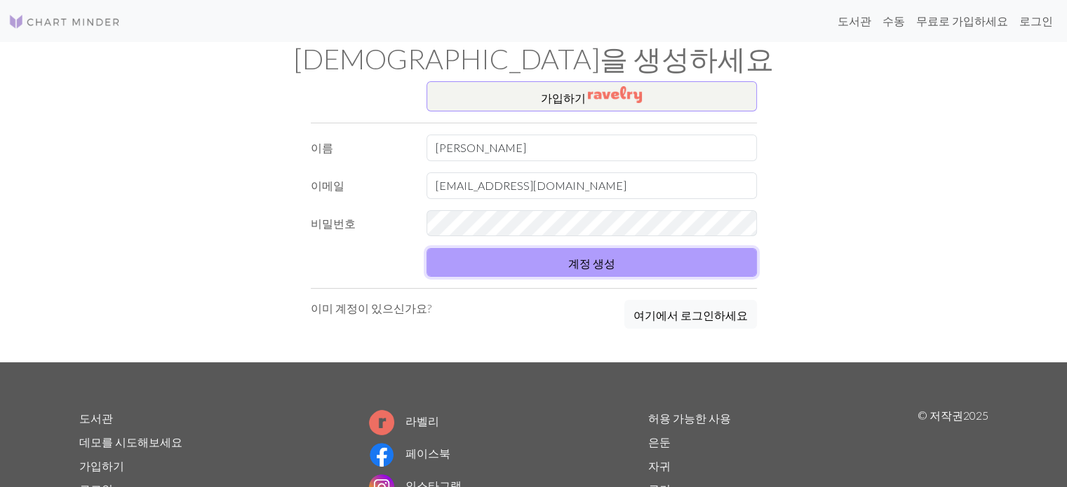
click at [590, 262] on font "계정 생성" at bounding box center [591, 263] width 47 height 13
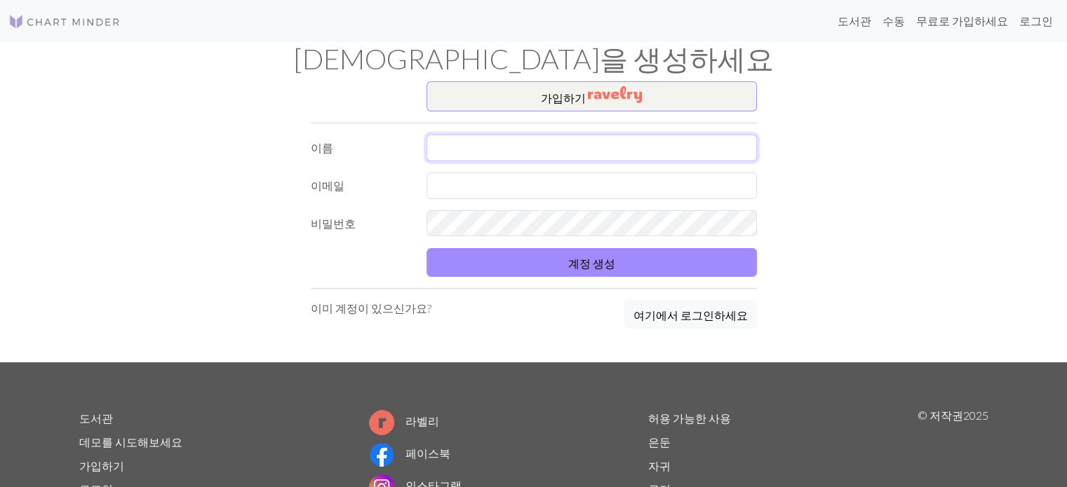
drag, startPoint x: 564, startPoint y: 145, endPoint x: 562, endPoint y: 160, distance: 14.8
click at [564, 145] on input "text" at bounding box center [591, 148] width 330 height 27
type input "[PERSON_NAME]"
click at [494, 187] on input "text" at bounding box center [591, 186] width 330 height 27
type input "[EMAIL_ADDRESS][DOMAIN_NAME]"
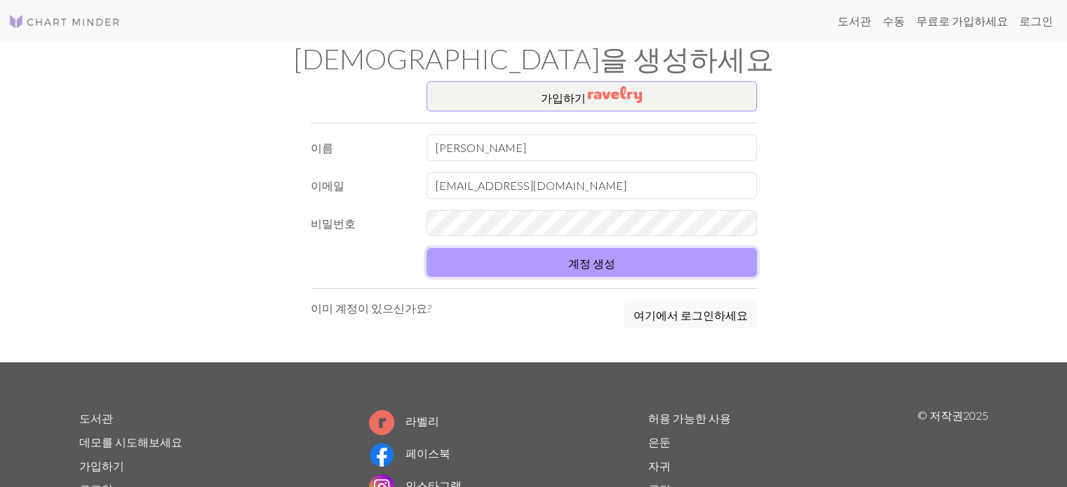
click at [692, 250] on button "계정 생성" at bounding box center [591, 262] width 330 height 29
click at [645, 269] on button "계정 생성" at bounding box center [591, 262] width 330 height 29
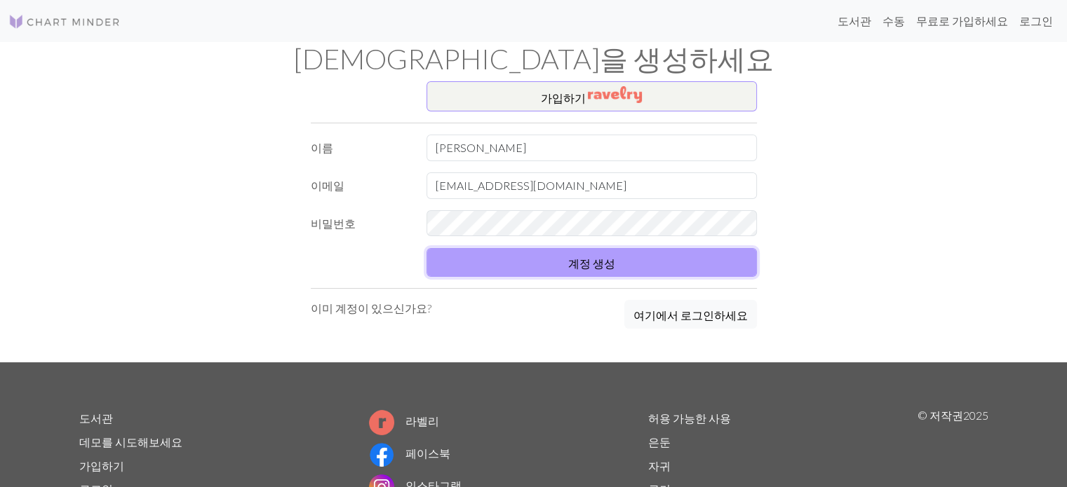
click at [645, 269] on button "계정 생성" at bounding box center [591, 262] width 330 height 29
click at [640, 269] on button "계정 생성" at bounding box center [591, 262] width 330 height 29
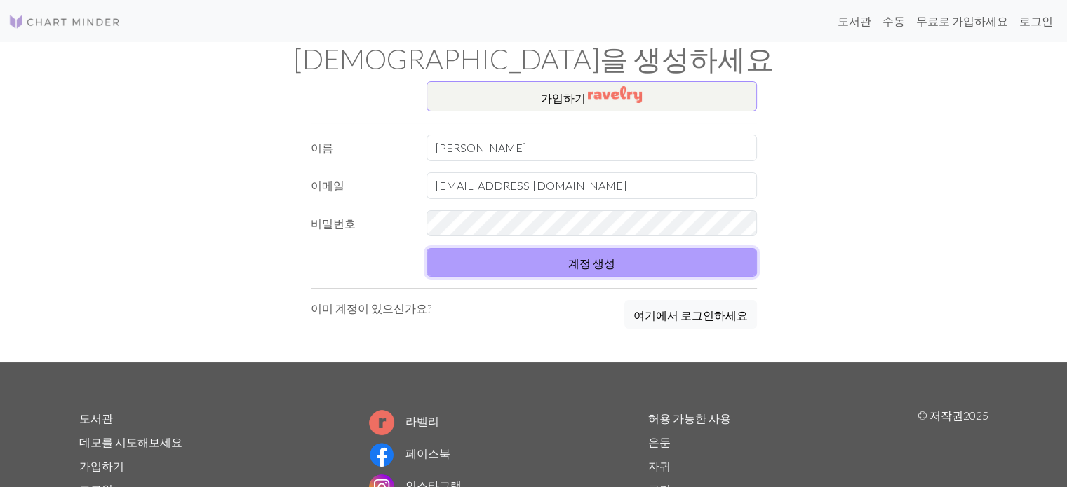
click at [640, 269] on button "계정 생성" at bounding box center [591, 262] width 330 height 29
click at [591, 262] on font "계정 생성" at bounding box center [591, 263] width 47 height 13
click at [620, 260] on button "계정 생성" at bounding box center [591, 262] width 330 height 29
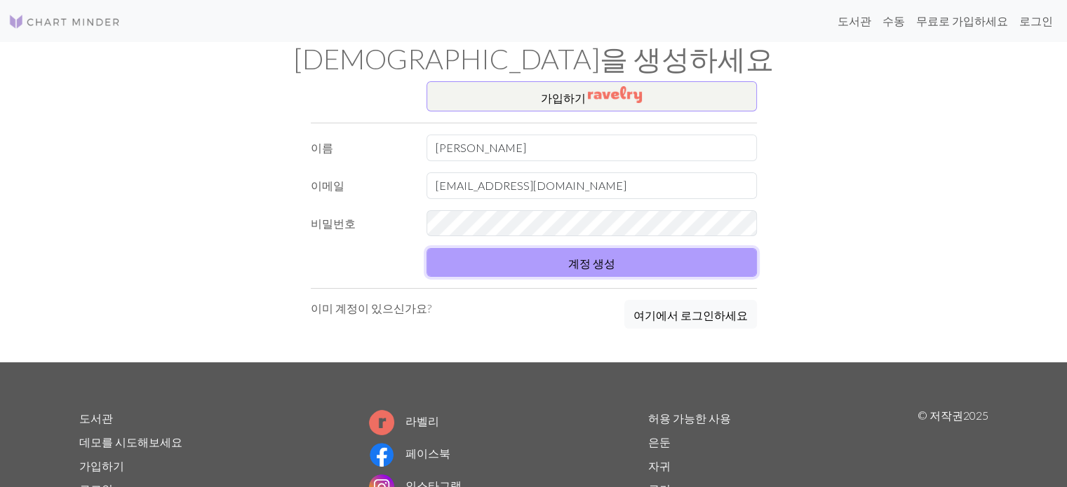
click at [620, 260] on button "계정 생성" at bounding box center [591, 262] width 330 height 29
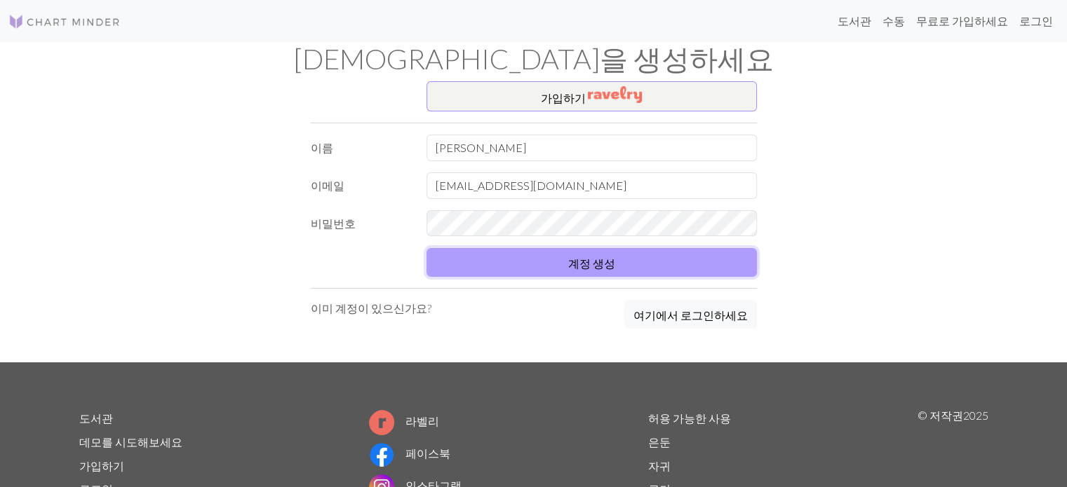
click at [620, 260] on button "계정 생성" at bounding box center [591, 262] width 330 height 29
click at [691, 318] on font "여기에서 로그인하세요" at bounding box center [690, 315] width 114 height 13
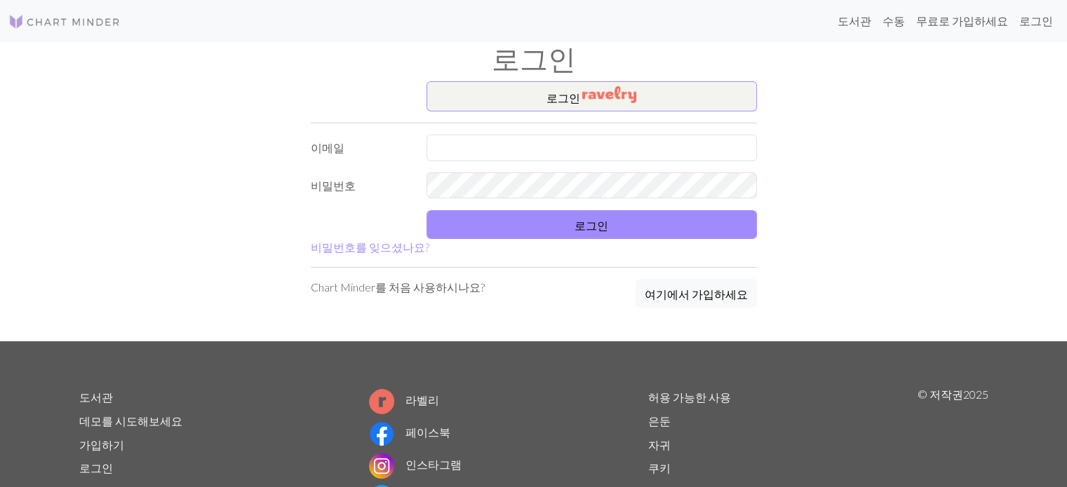
click at [569, 129] on form "로그인 ​ 이메일 비밀번호 로그인 비밀번호를 잊으셨나요?" at bounding box center [534, 168] width 446 height 175
click at [565, 142] on input "text" at bounding box center [591, 148] width 330 height 27
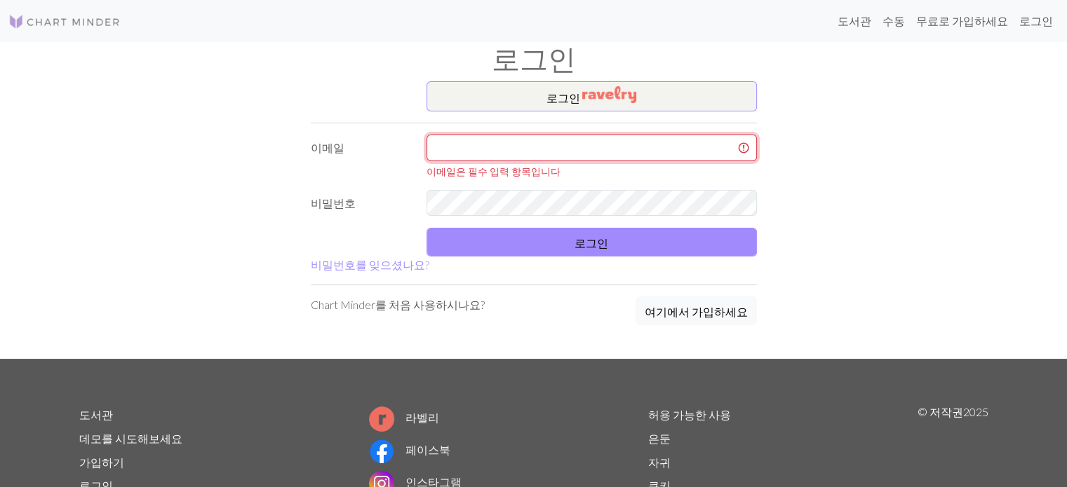
type input "[EMAIL_ADDRESS][DOMAIN_NAME]"
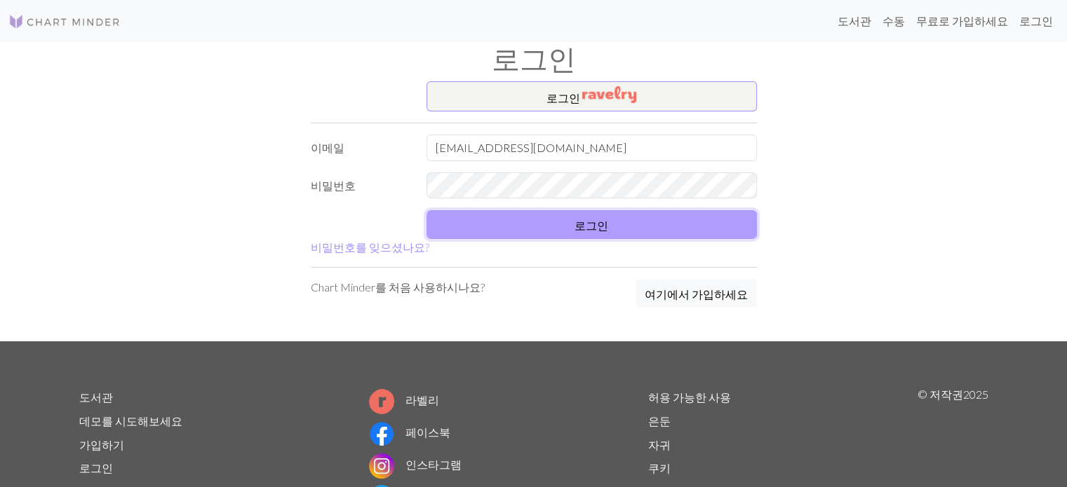
click at [586, 226] on font "로그인" at bounding box center [591, 225] width 34 height 13
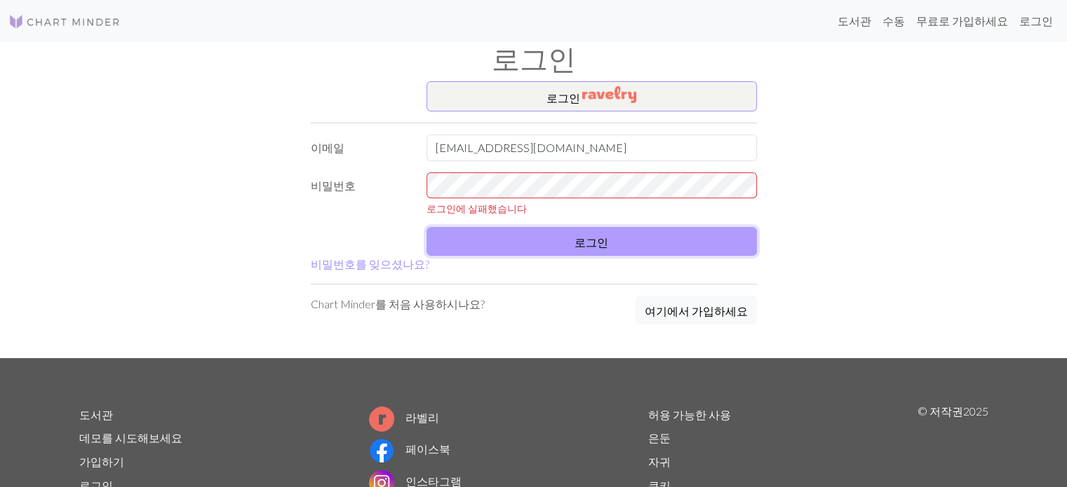
click at [473, 233] on button "로그인" at bounding box center [591, 241] width 330 height 29
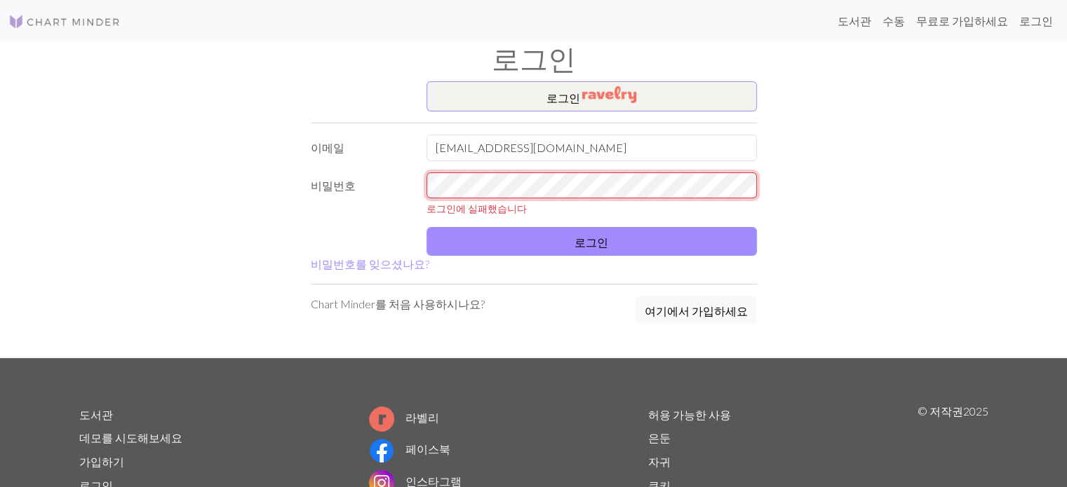
click at [420, 191] on div "로그인에 실패했습니다" at bounding box center [591, 195] width 347 height 44
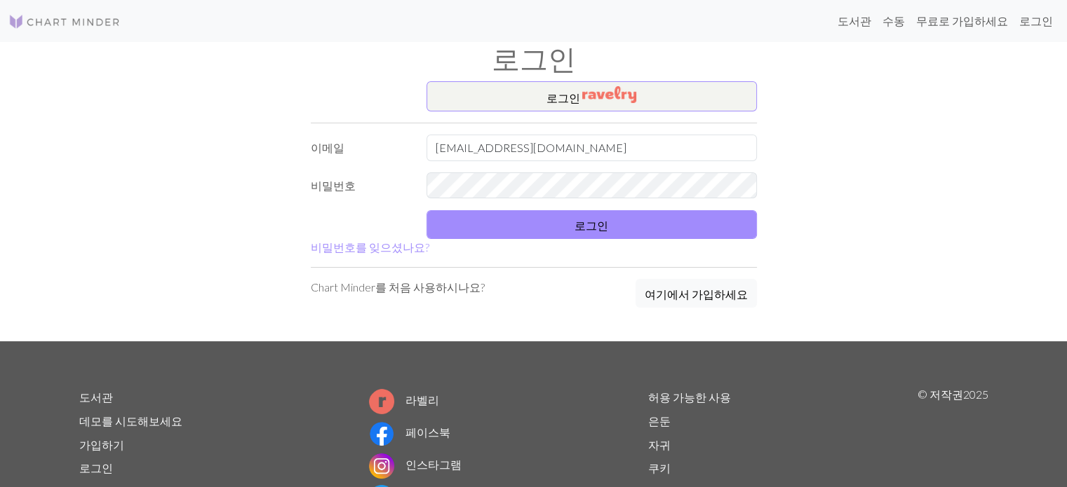
click at [676, 313] on div "로그인 ​ 이메일 [EMAIL_ADDRESS][DOMAIN_NAME] 비밀번호 로그인 비밀번호를 잊으셨나요? Chart Minder를 처음 사…" at bounding box center [533, 211] width 463 height 260
click at [679, 295] on font "여기에서 가입하세요" at bounding box center [695, 294] width 103 height 13
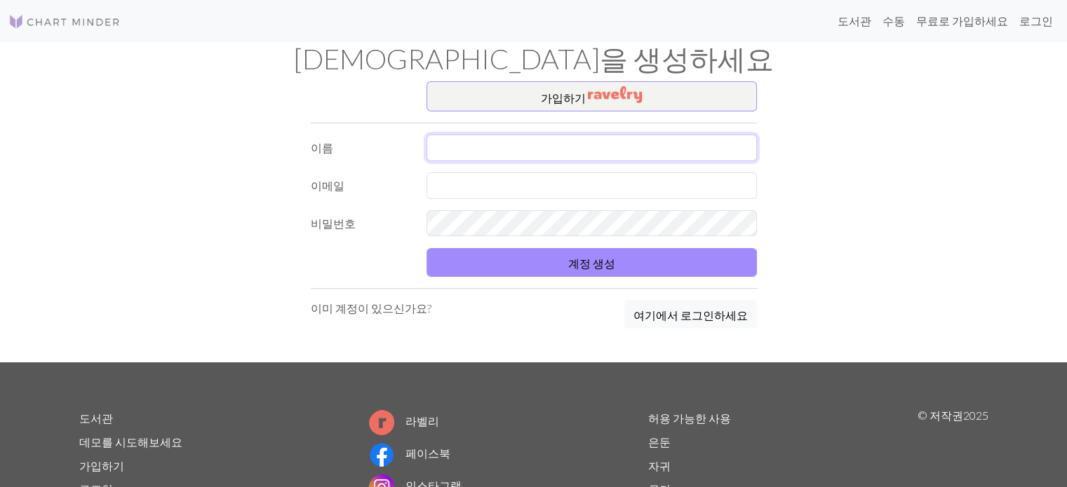
click at [519, 156] on input "text" at bounding box center [591, 148] width 330 height 27
type input "[PERSON_NAME]"
click at [468, 182] on input "text" at bounding box center [591, 186] width 330 height 27
type input "[EMAIL_ADDRESS][DOMAIN_NAME]"
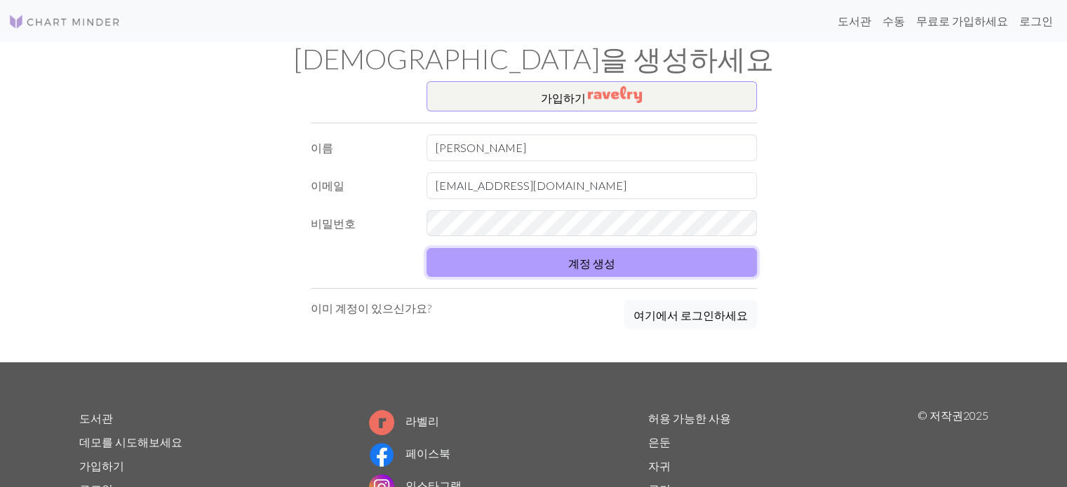
click at [449, 263] on button "계정 생성" at bounding box center [591, 262] width 330 height 29
click at [600, 264] on font "계정 생성" at bounding box center [591, 263] width 47 height 13
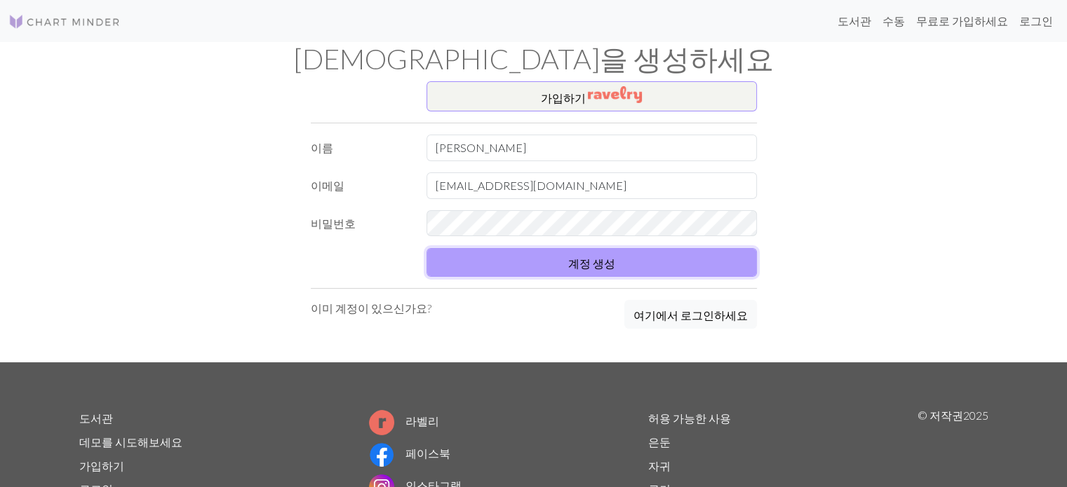
click at [600, 264] on font "계정 생성" at bounding box center [591, 263] width 47 height 13
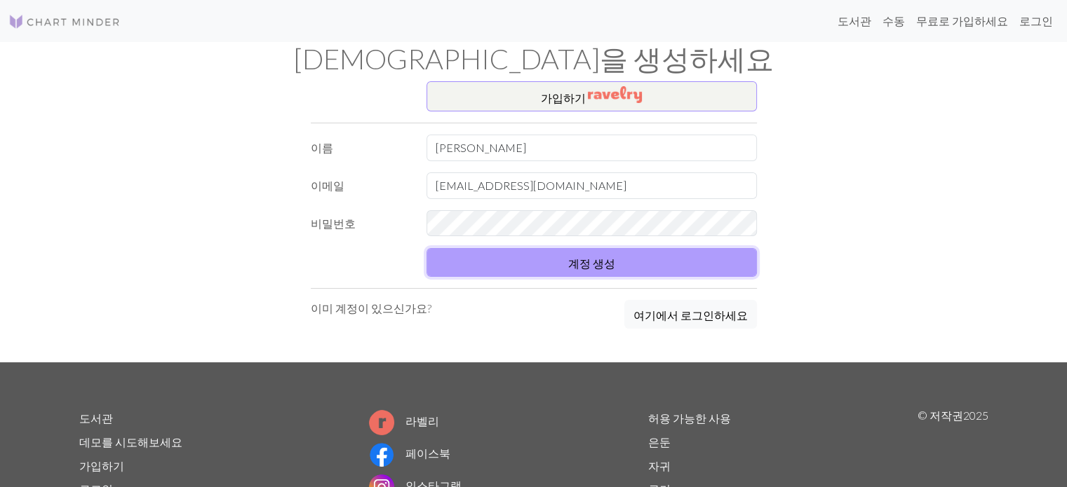
click at [587, 262] on font "계정 생성" at bounding box center [591, 263] width 47 height 13
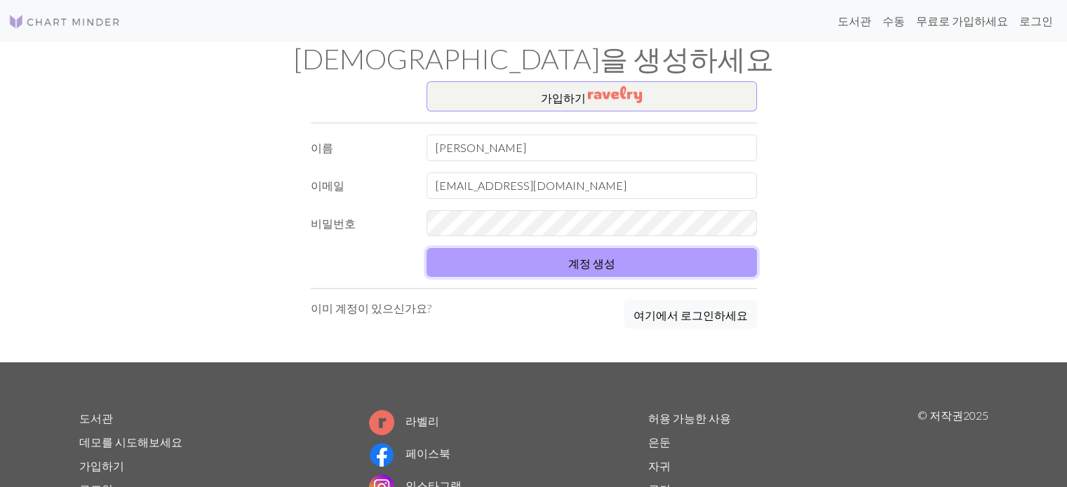
click at [587, 262] on font "계정 생성" at bounding box center [591, 263] width 47 height 13
